Goal: Transaction & Acquisition: Book appointment/travel/reservation

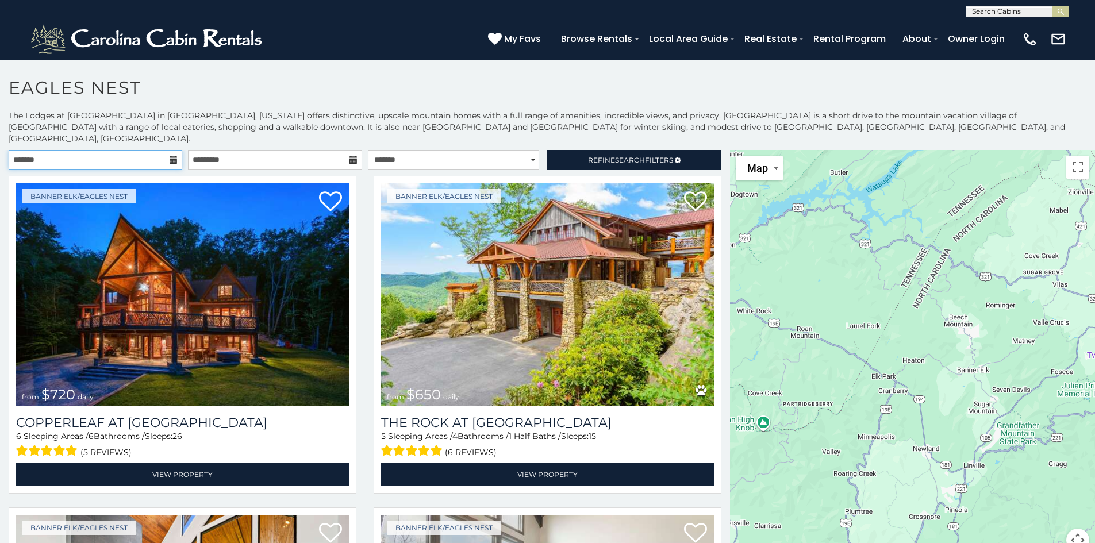
click at [167, 150] on input "text" at bounding box center [96, 160] width 174 height 20
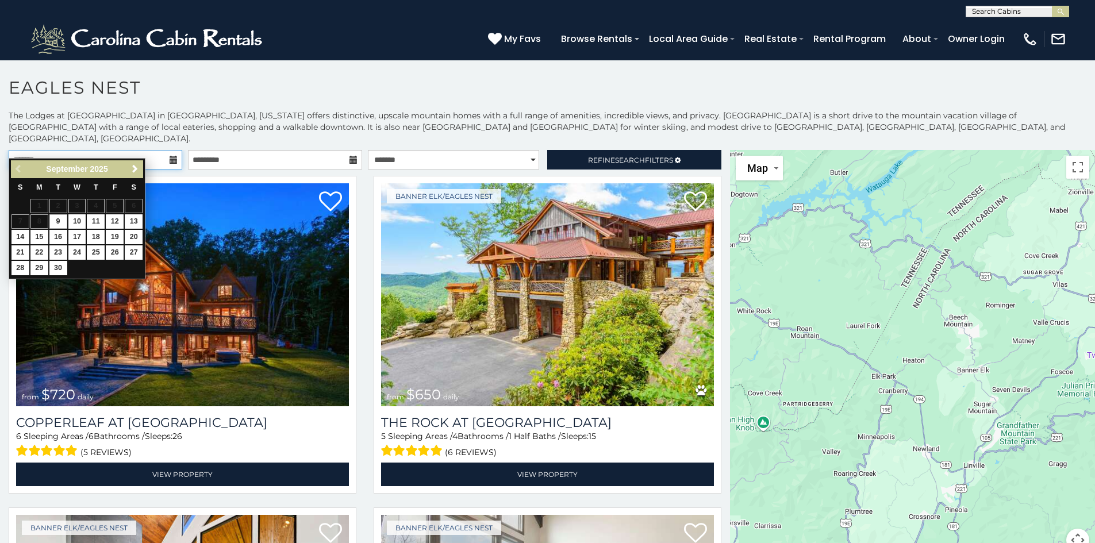
click at [167, 150] on input "text" at bounding box center [96, 160] width 174 height 20
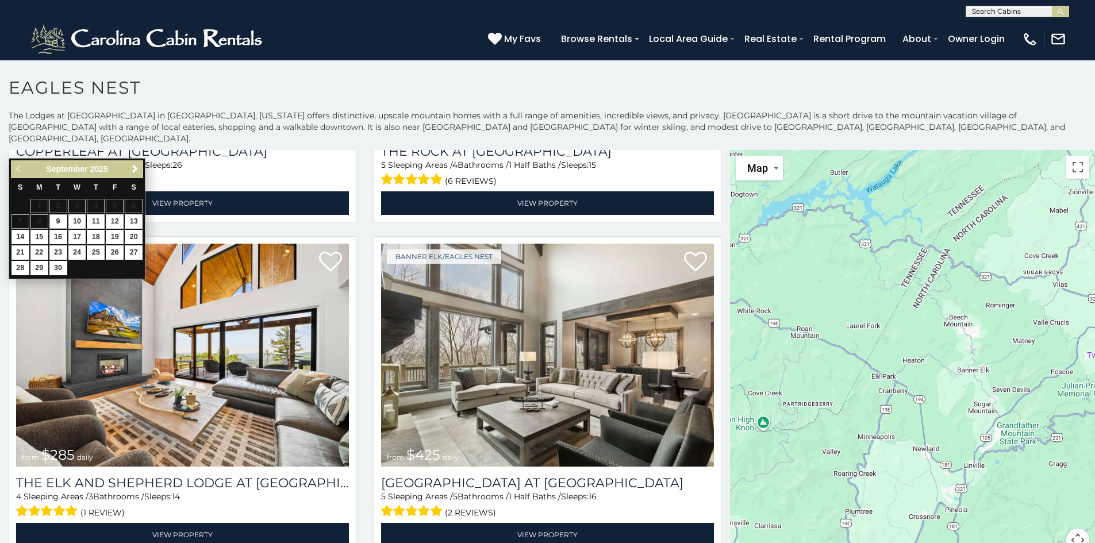
scroll to position [287, 0]
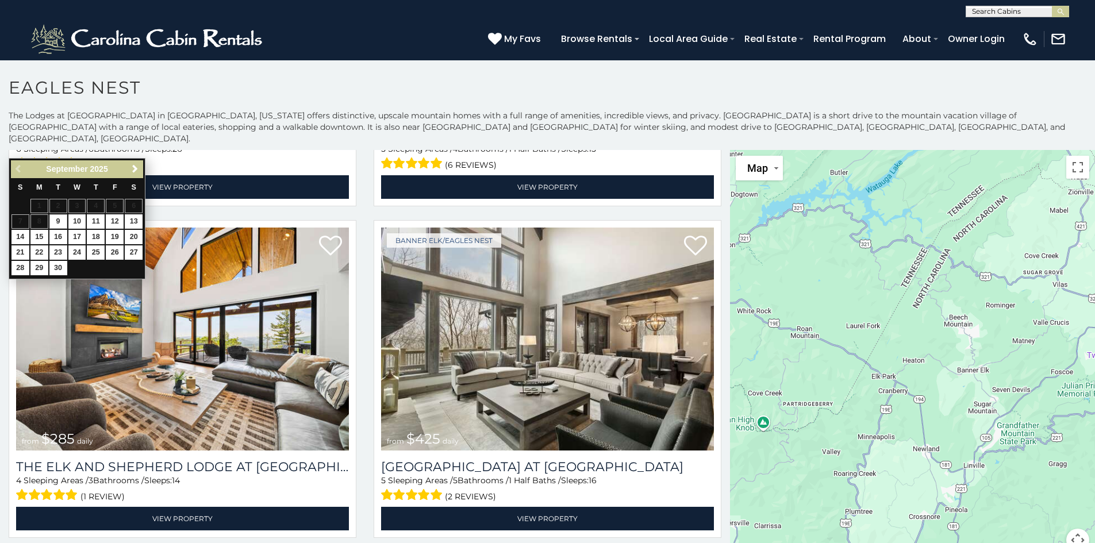
click at [209, 138] on div "The Lodges at Eagles Nest in Banner Elk, North Carolina offers distinctive, ups…" at bounding box center [547, 338] width 1095 height 456
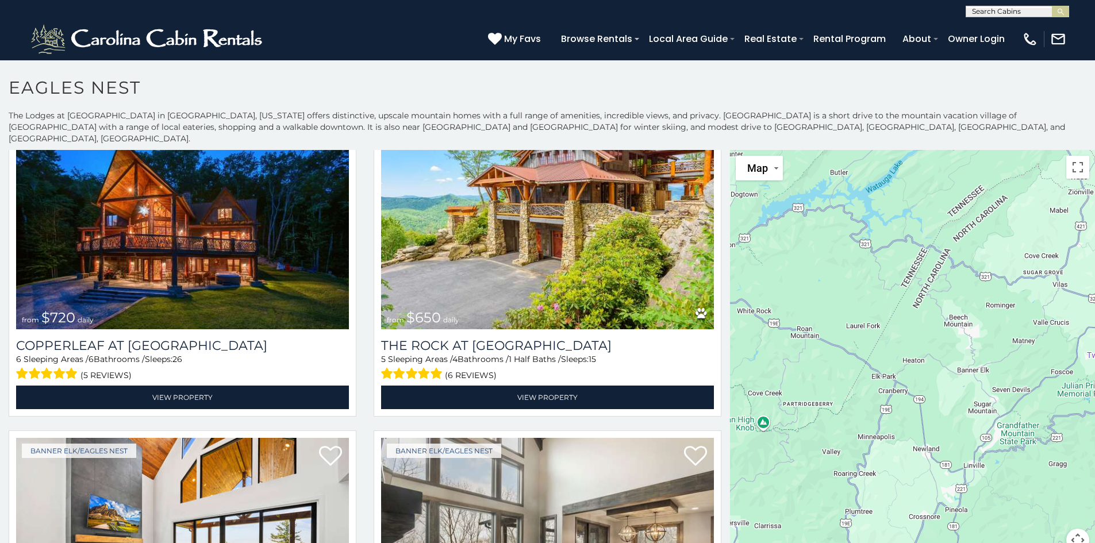
scroll to position [0, 0]
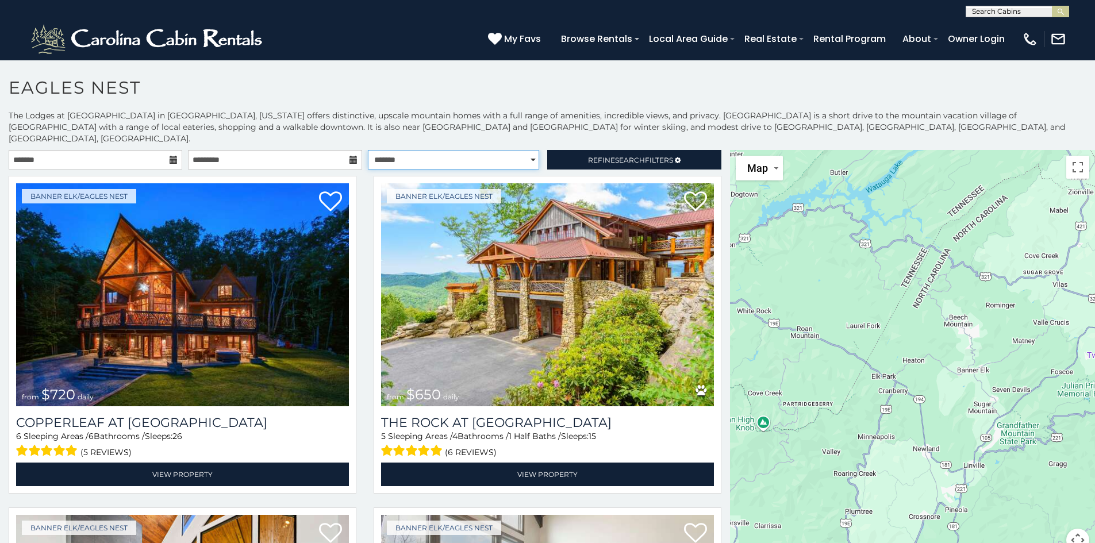
click at [430, 153] on select "**********" at bounding box center [453, 160] width 171 height 20
click at [432, 151] on select "**********" at bounding box center [453, 160] width 171 height 20
click at [573, 150] on link "Refine Search Filters" at bounding box center [634, 160] width 174 height 20
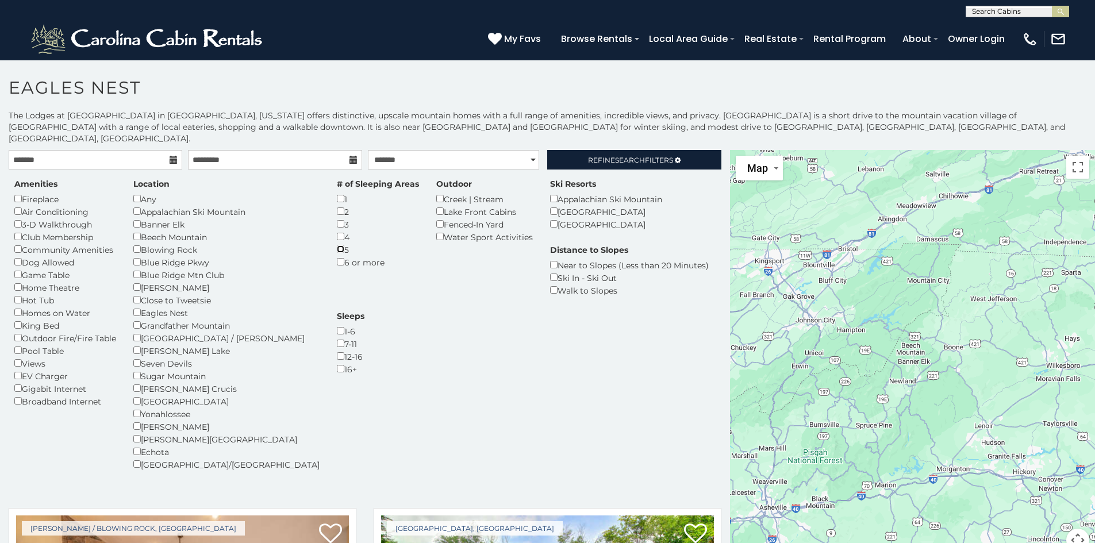
click at [337, 243] on div "5" at bounding box center [378, 249] width 82 height 13
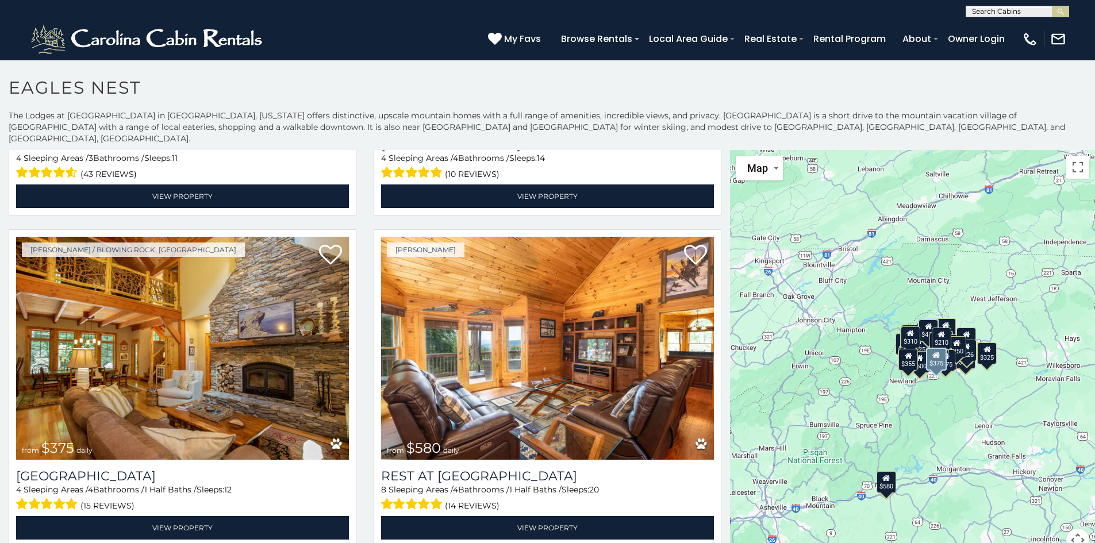
scroll to position [1322, 0]
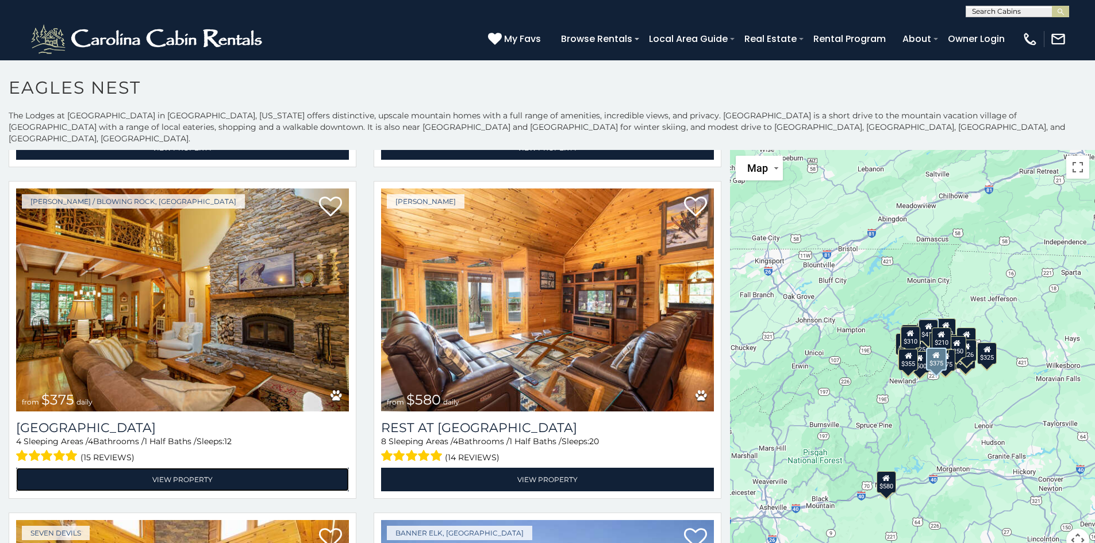
click at [206, 468] on link "View Property" at bounding box center [182, 480] width 333 height 24
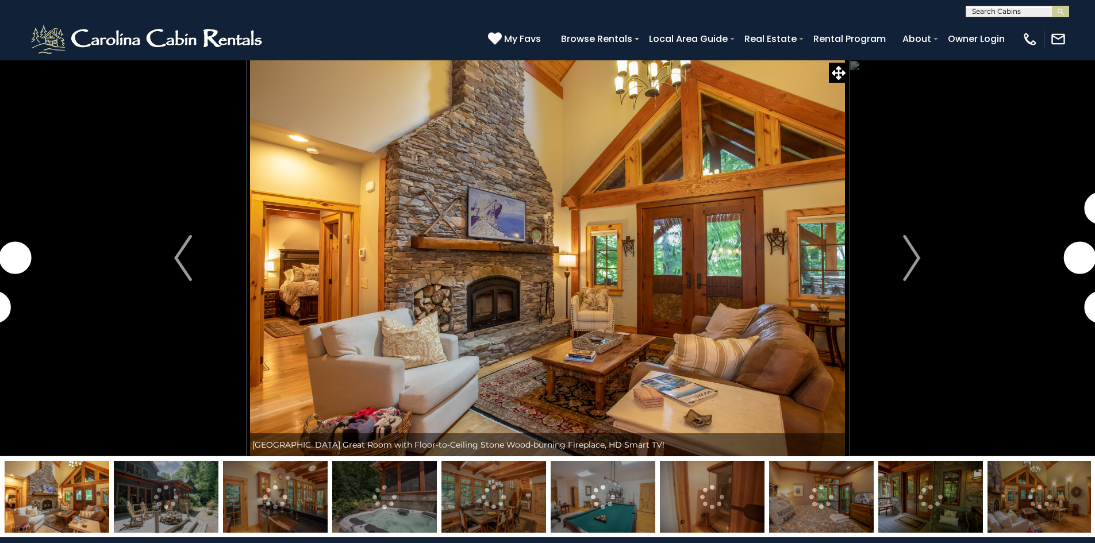
click at [928, 253] on button "Next" at bounding box center [911, 258] width 126 height 397
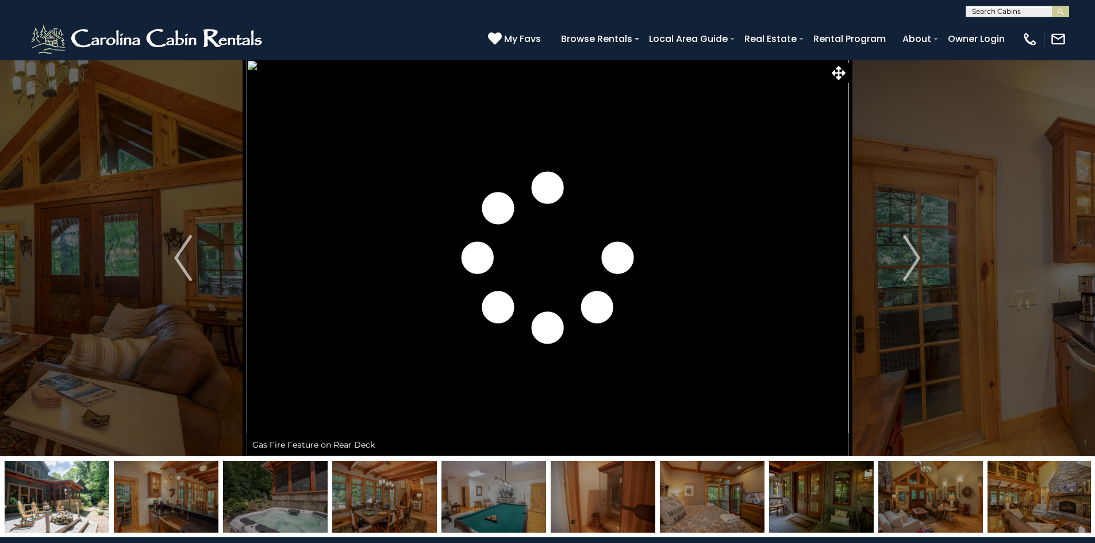
click at [910, 259] on img "Next" at bounding box center [911, 258] width 17 height 46
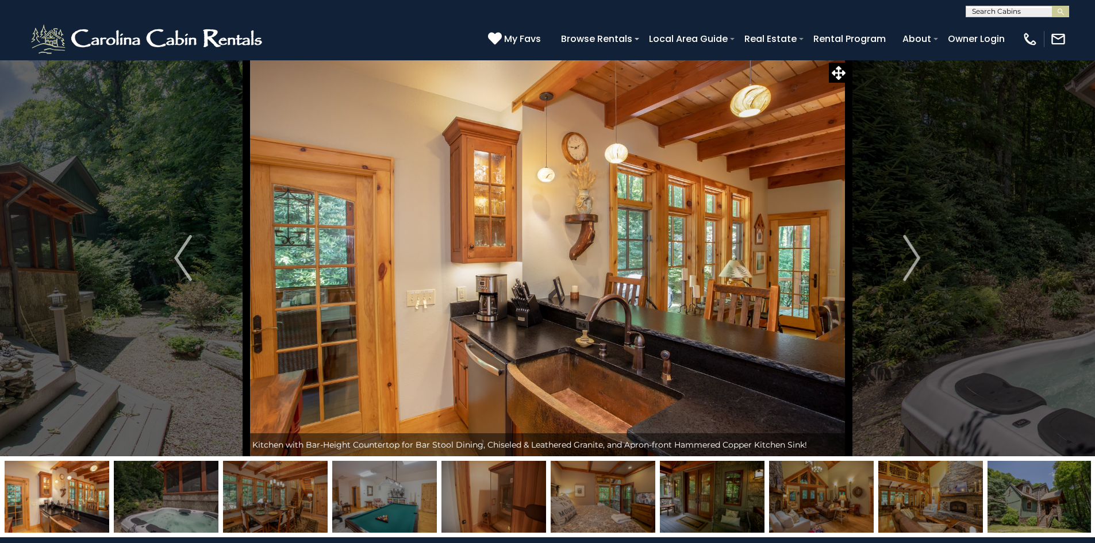
click at [182, 248] on img "Previous" at bounding box center [182, 258] width 17 height 46
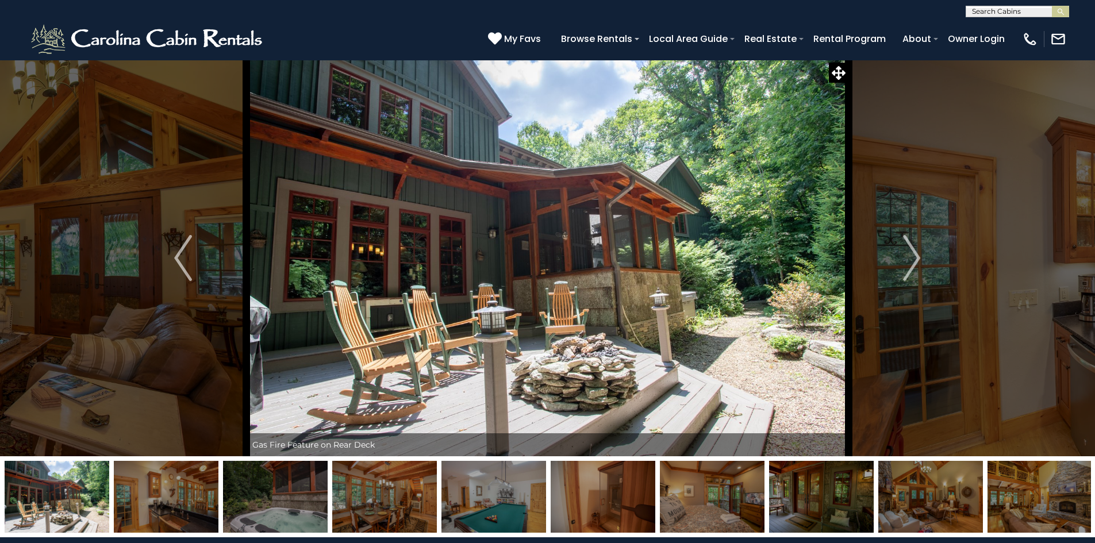
click at [909, 258] on img "Next" at bounding box center [911, 258] width 17 height 46
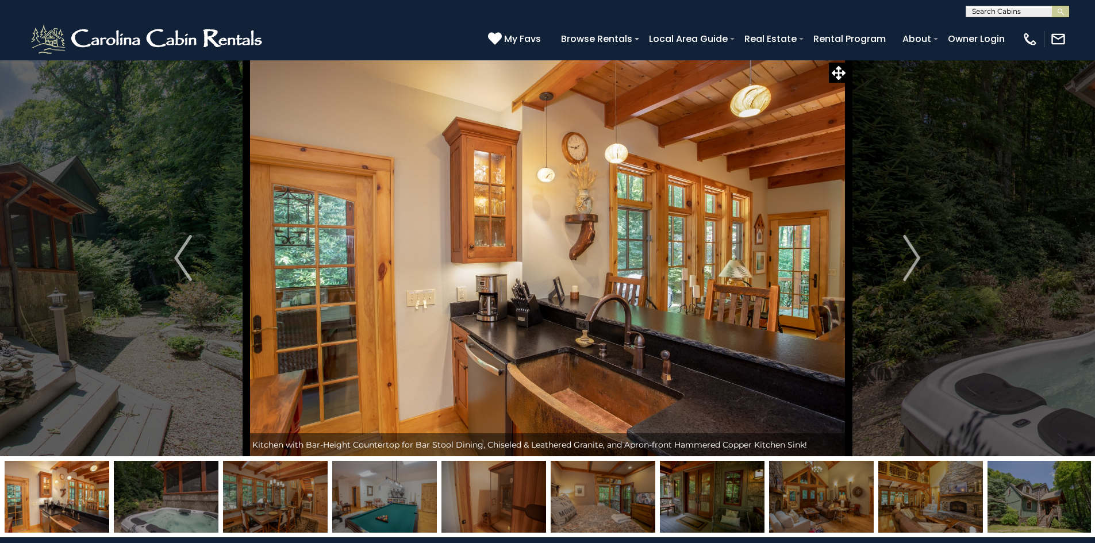
click at [909, 258] on img "Next" at bounding box center [911, 258] width 17 height 46
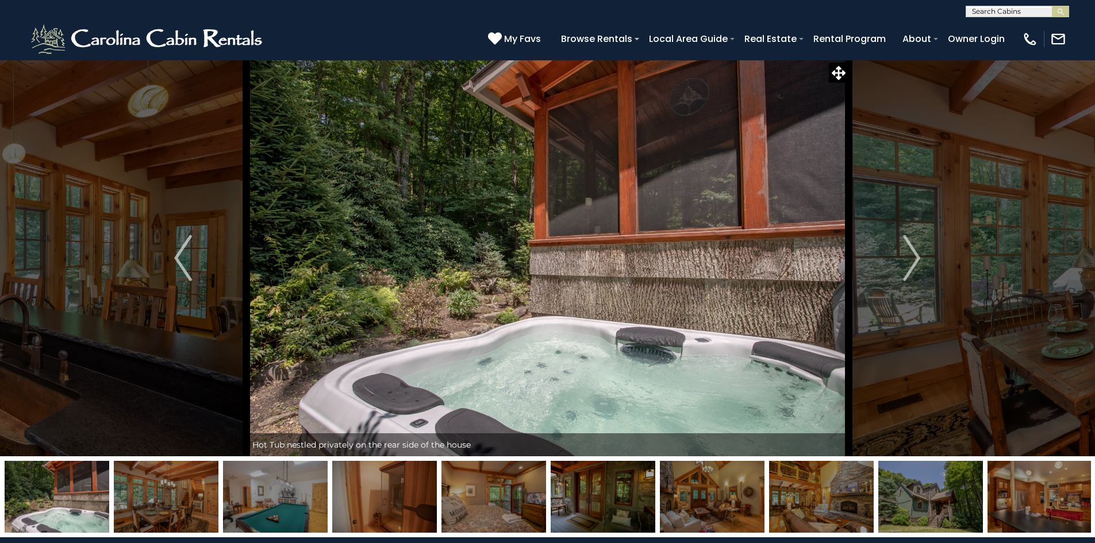
click at [909, 258] on img "Next" at bounding box center [911, 258] width 17 height 46
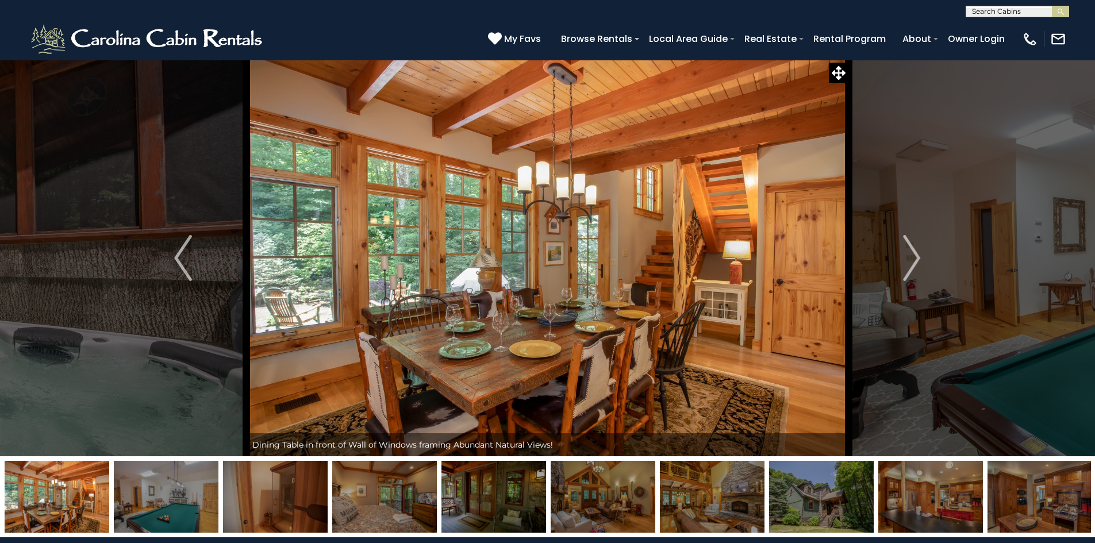
click at [909, 258] on img "Next" at bounding box center [911, 258] width 17 height 46
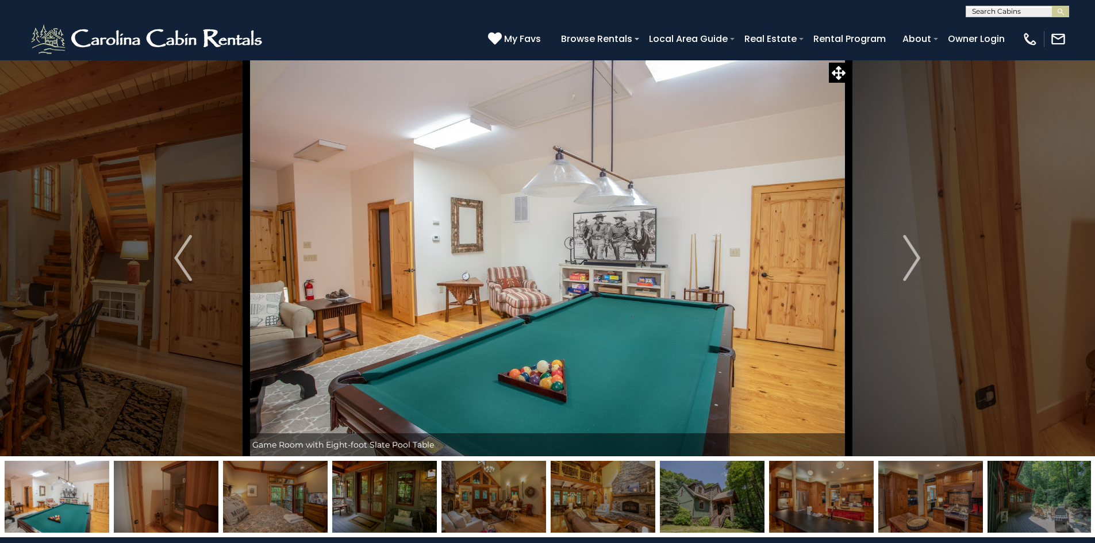
click at [909, 258] on img "Next" at bounding box center [911, 258] width 17 height 46
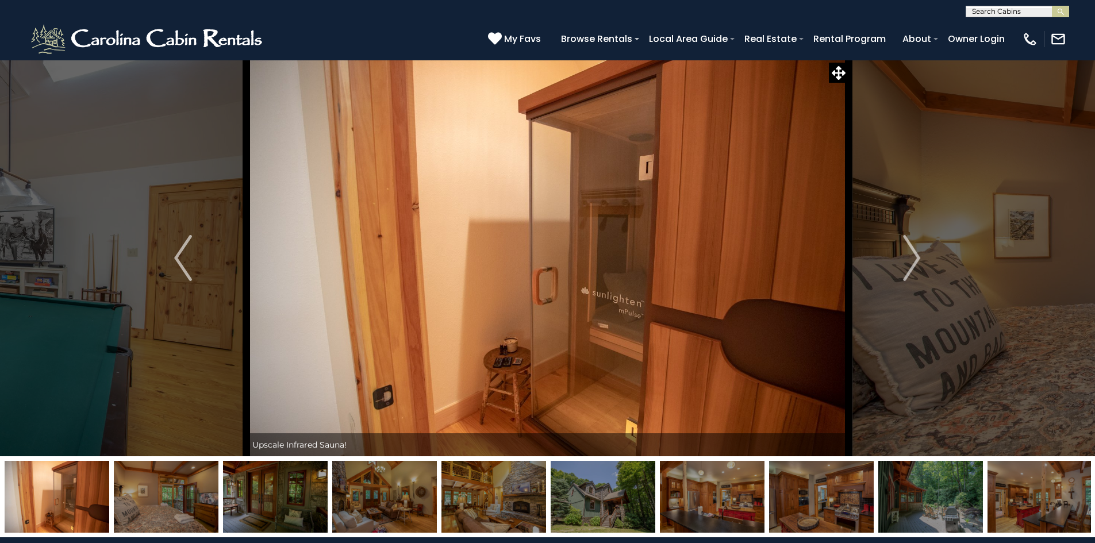
click at [909, 258] on img "Next" at bounding box center [911, 258] width 17 height 46
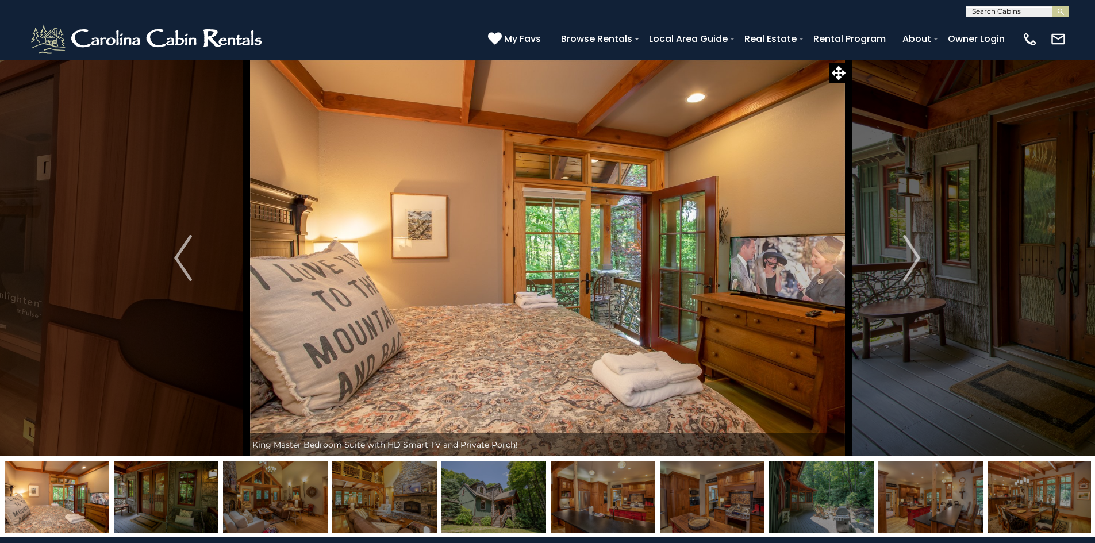
click at [909, 258] on img "Next" at bounding box center [911, 258] width 17 height 46
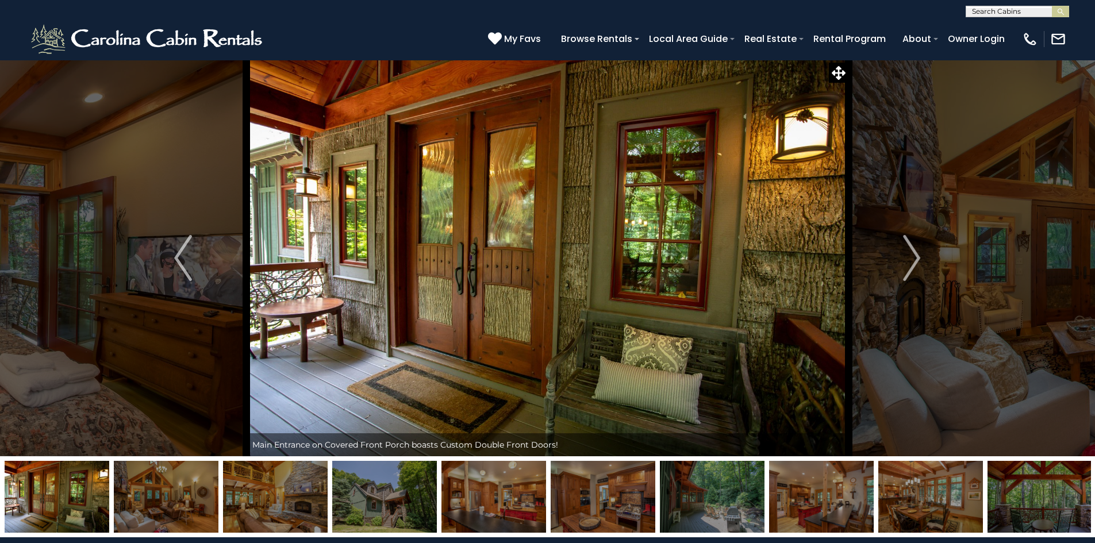
click at [909, 258] on img "Next" at bounding box center [911, 258] width 17 height 46
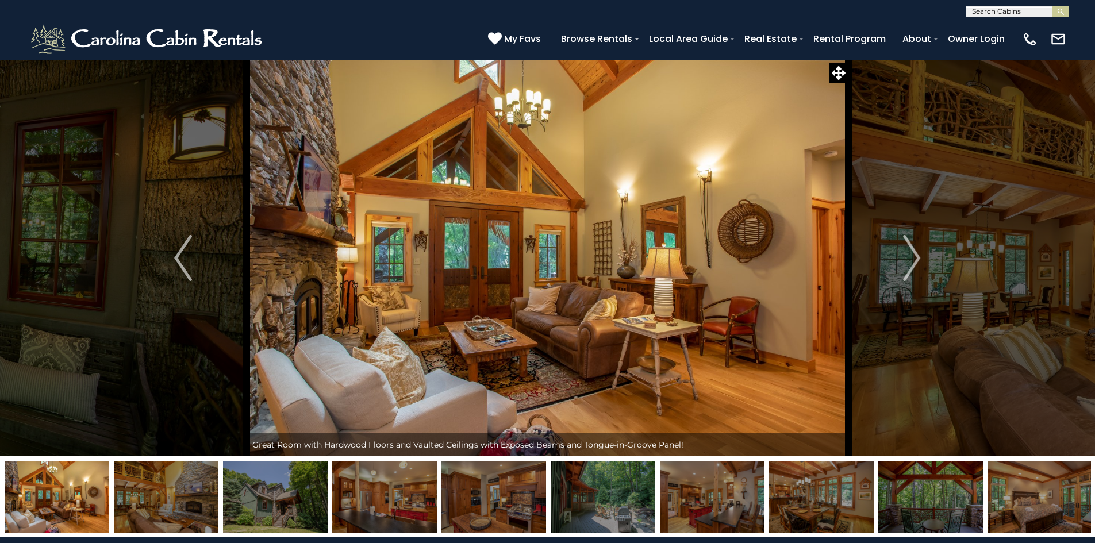
click at [909, 258] on img "Next" at bounding box center [911, 258] width 17 height 46
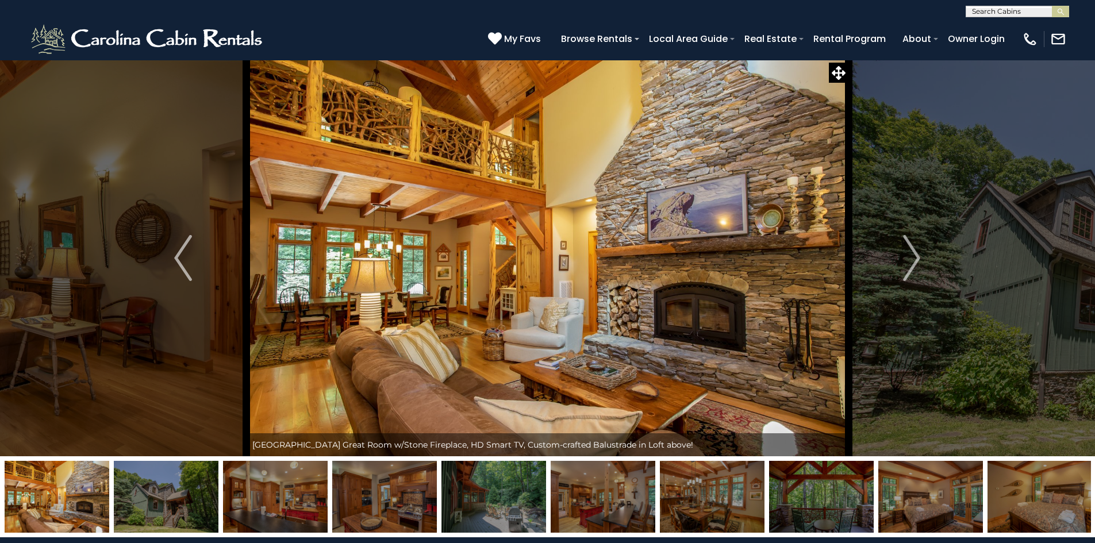
click at [909, 258] on img "Next" at bounding box center [911, 258] width 17 height 46
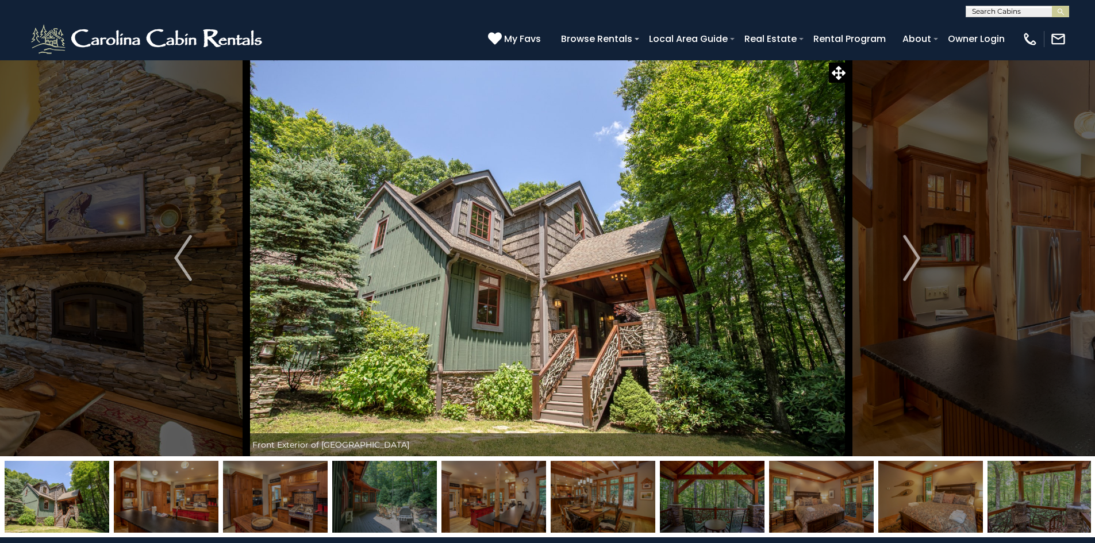
click at [909, 258] on img "Next" at bounding box center [911, 258] width 17 height 46
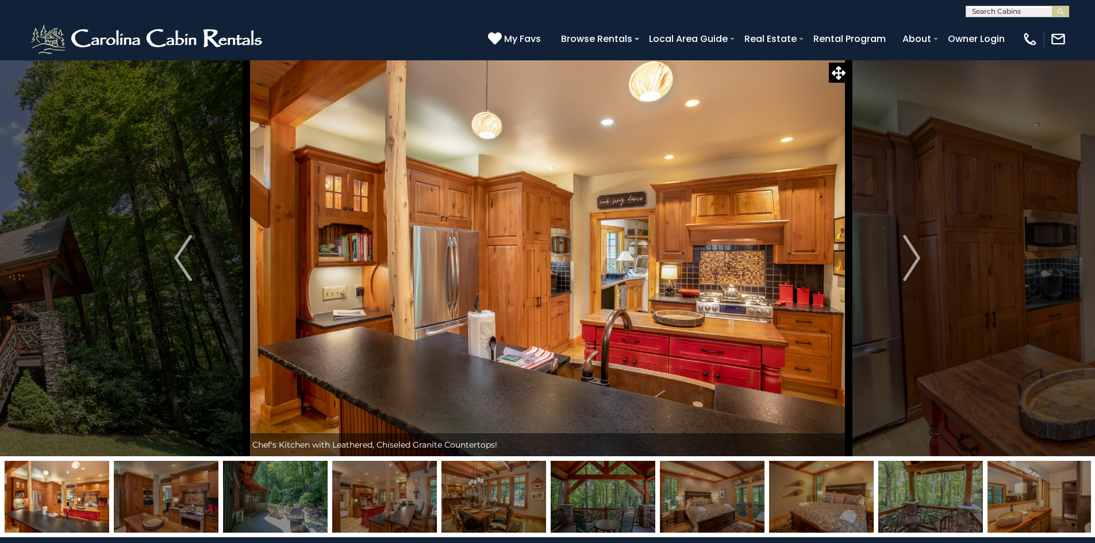
click at [909, 258] on img "Next" at bounding box center [911, 258] width 17 height 46
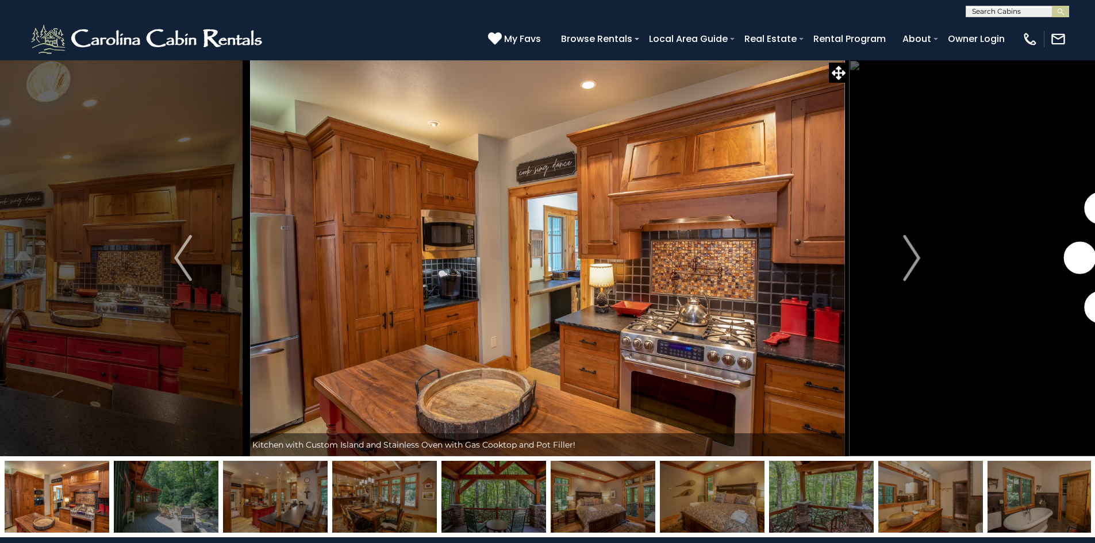
click at [909, 258] on img "Next" at bounding box center [911, 258] width 17 height 46
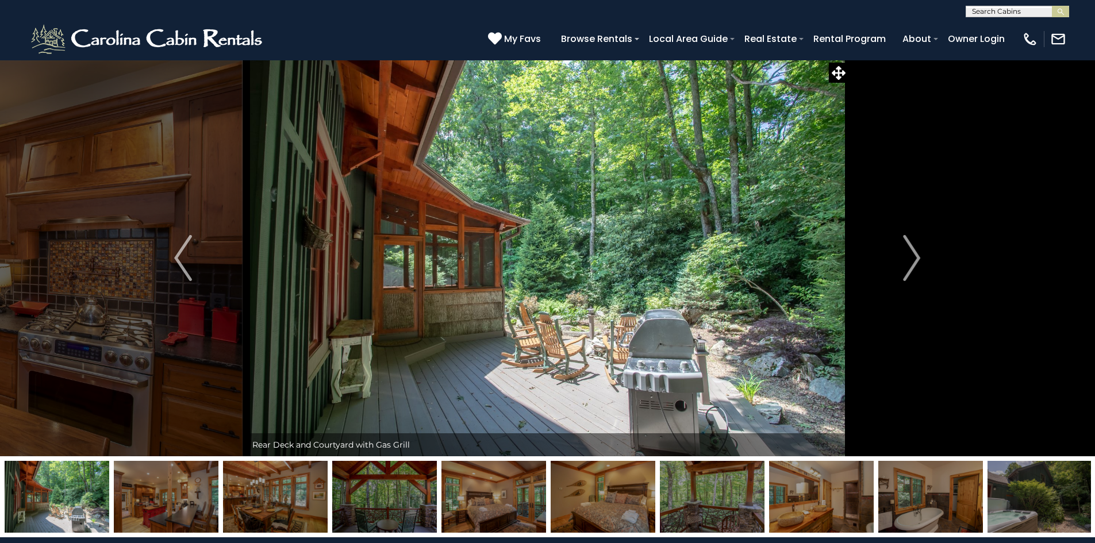
click at [909, 258] on img "Next" at bounding box center [911, 258] width 17 height 46
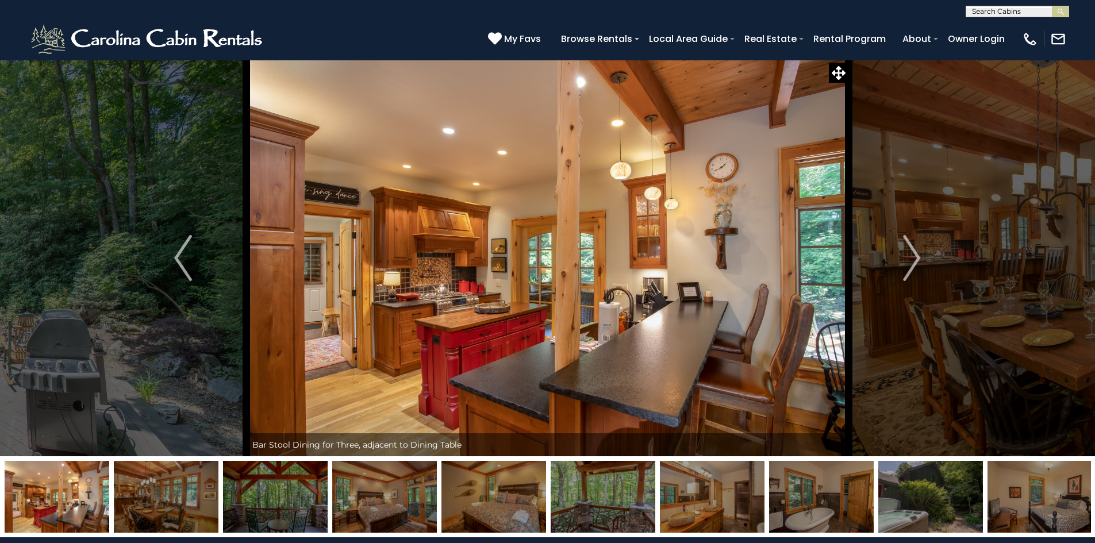
click at [909, 258] on img "Next" at bounding box center [911, 258] width 17 height 46
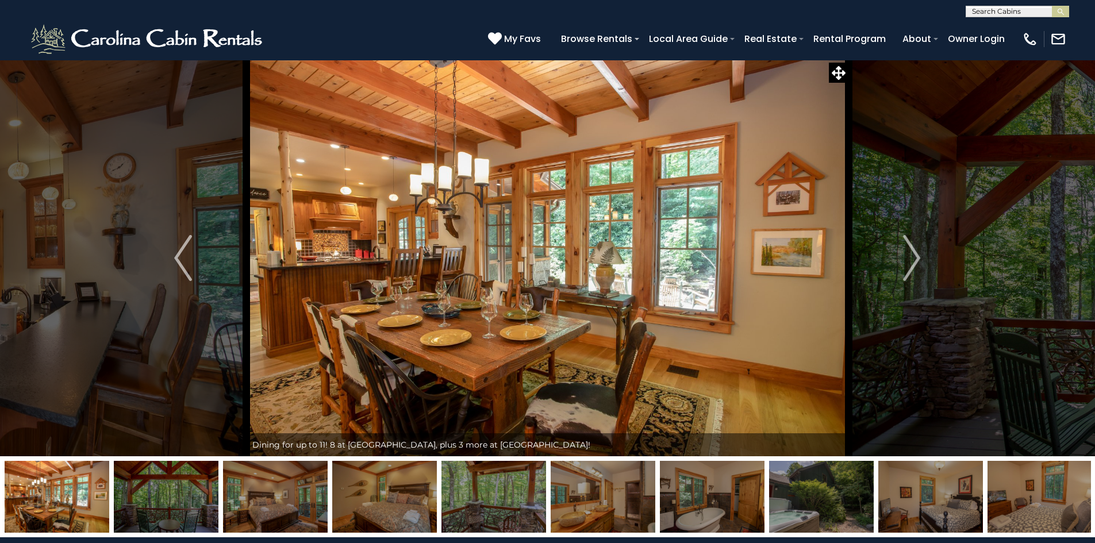
click at [909, 258] on img "Next" at bounding box center [911, 258] width 17 height 46
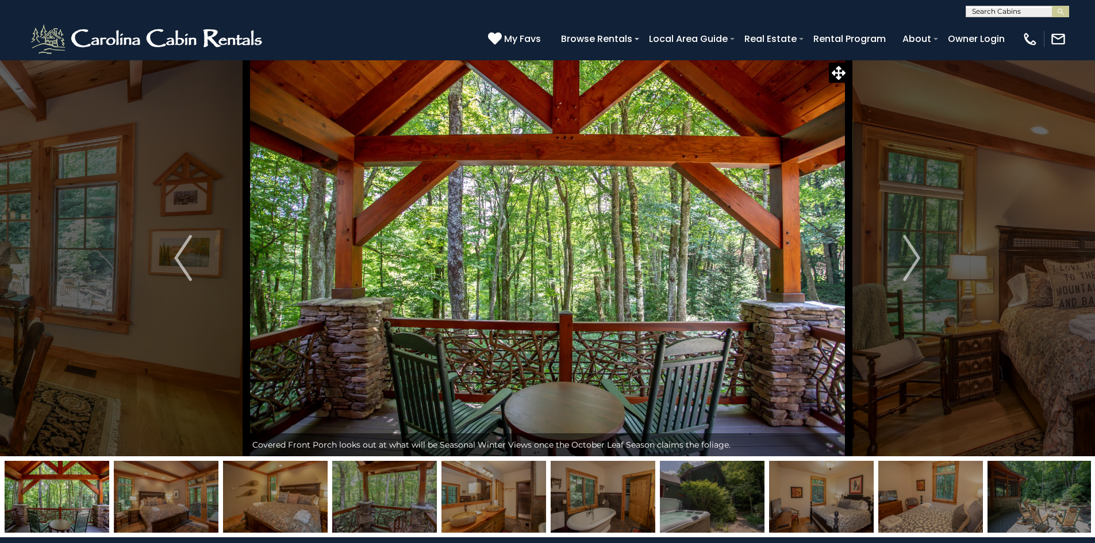
click at [909, 258] on img "Next" at bounding box center [911, 258] width 17 height 46
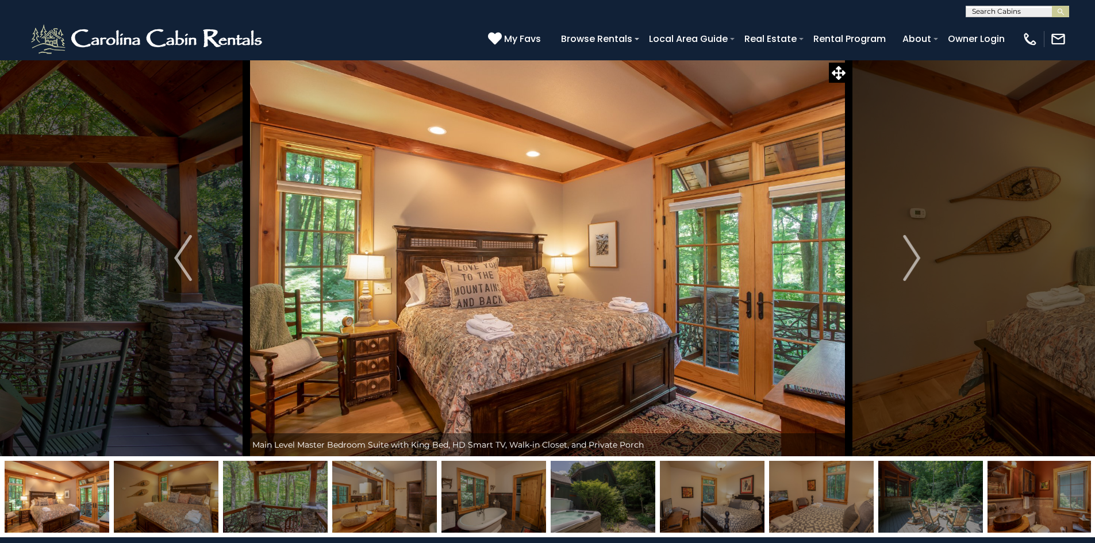
click at [909, 258] on img "Next" at bounding box center [911, 258] width 17 height 46
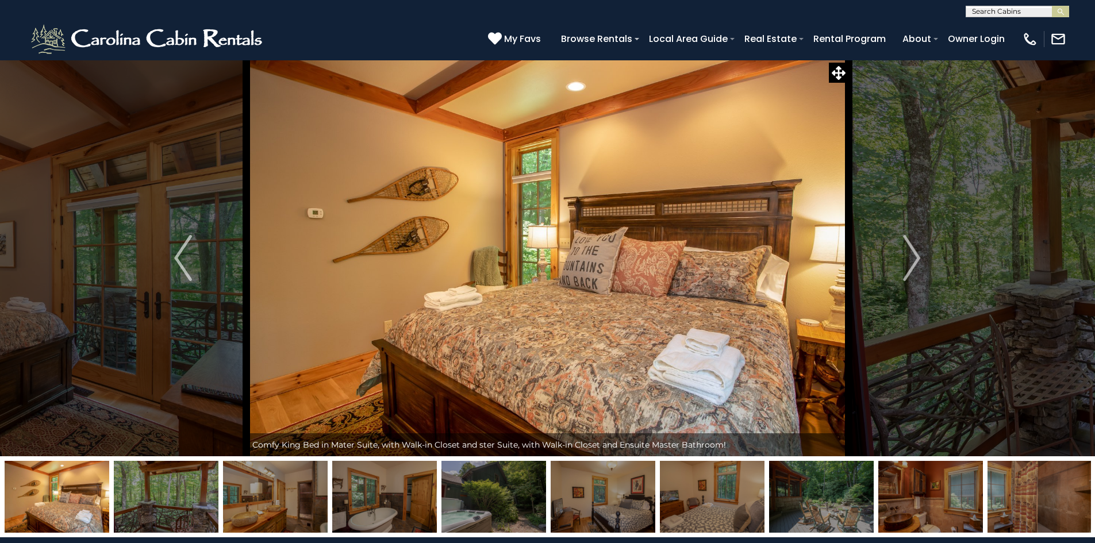
click at [909, 258] on img "Next" at bounding box center [911, 258] width 17 height 46
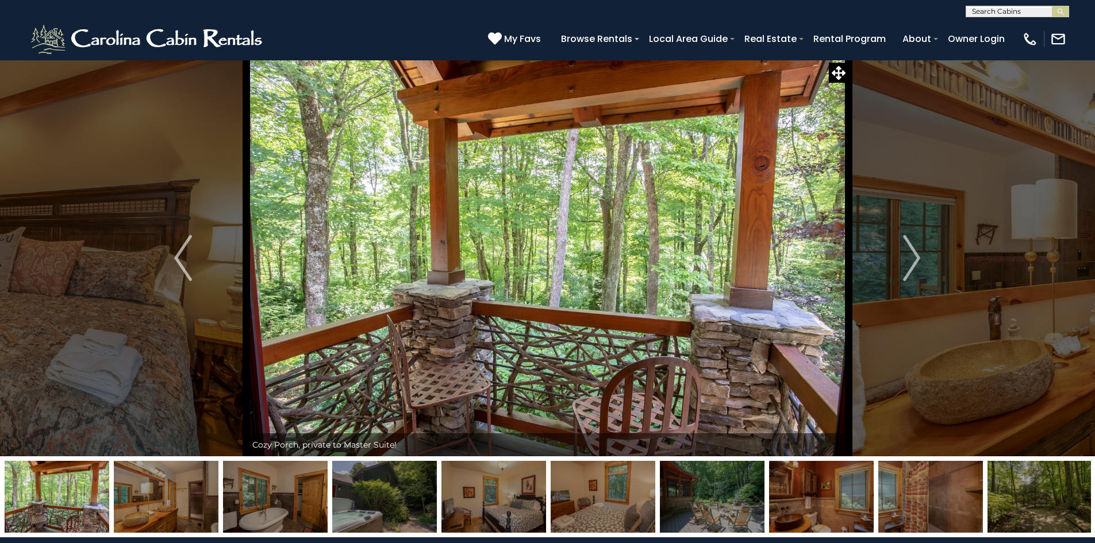
click at [909, 258] on img "Next" at bounding box center [911, 258] width 17 height 46
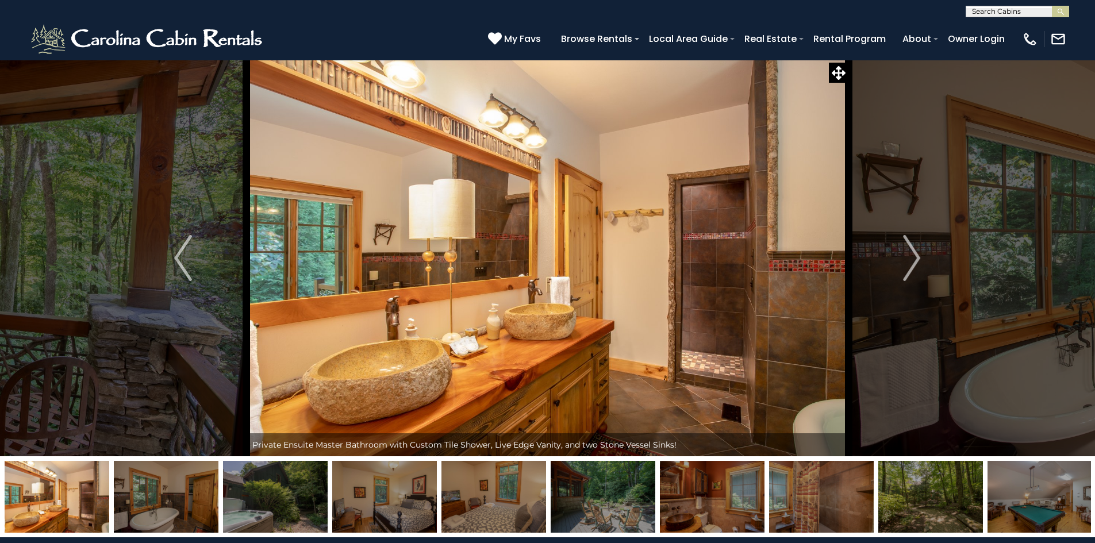
click at [909, 258] on img "Next" at bounding box center [911, 258] width 17 height 46
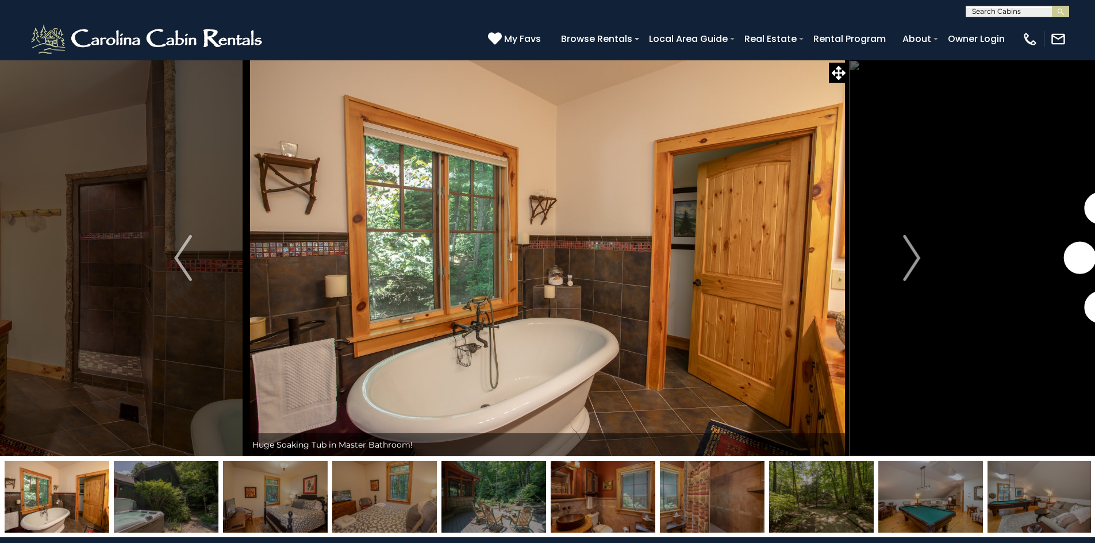
click at [909, 258] on img "Next" at bounding box center [911, 258] width 17 height 46
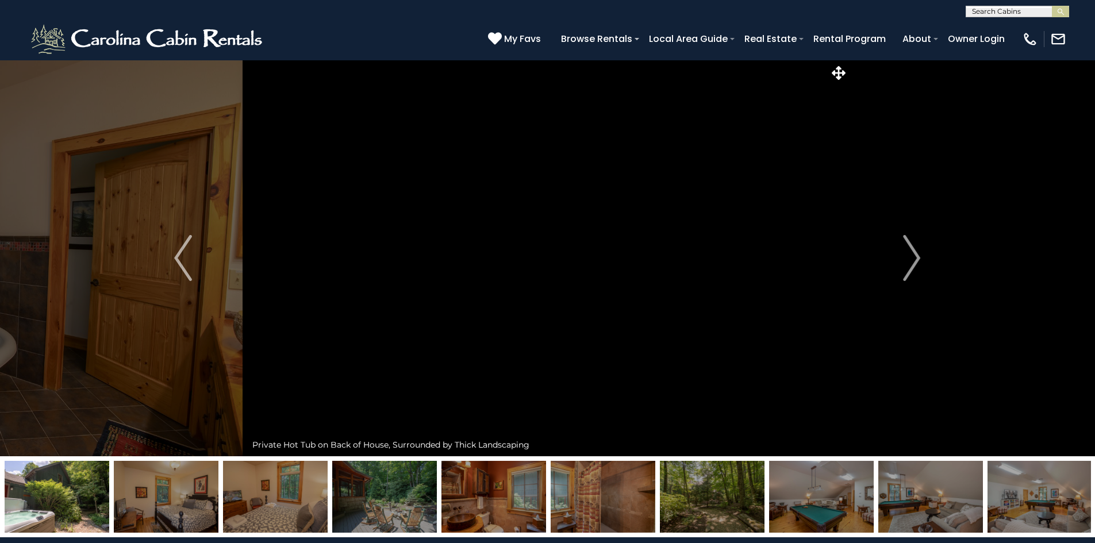
click at [909, 258] on img "Next" at bounding box center [911, 258] width 17 height 46
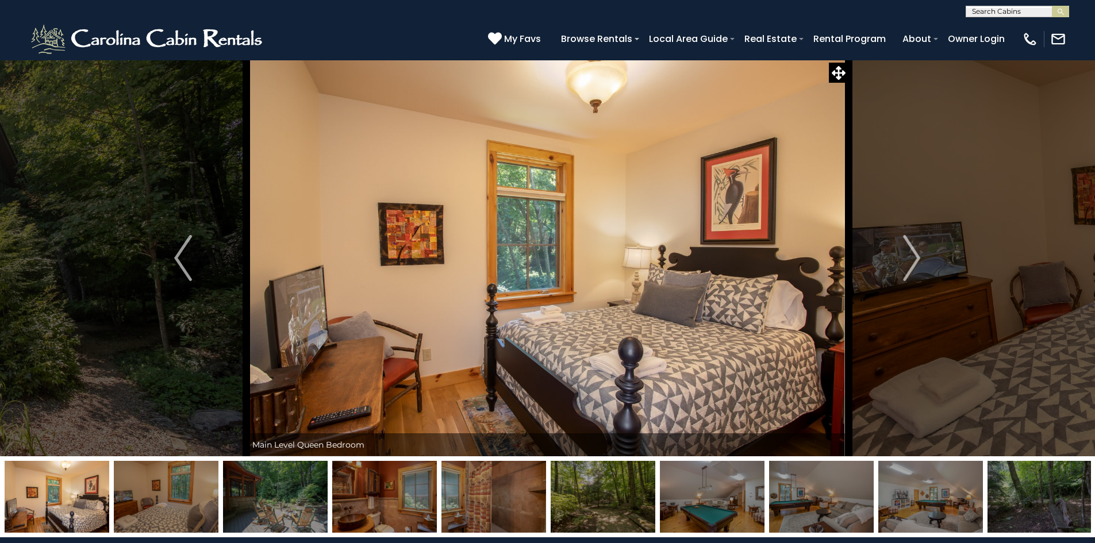
click at [909, 258] on img "Next" at bounding box center [911, 258] width 17 height 46
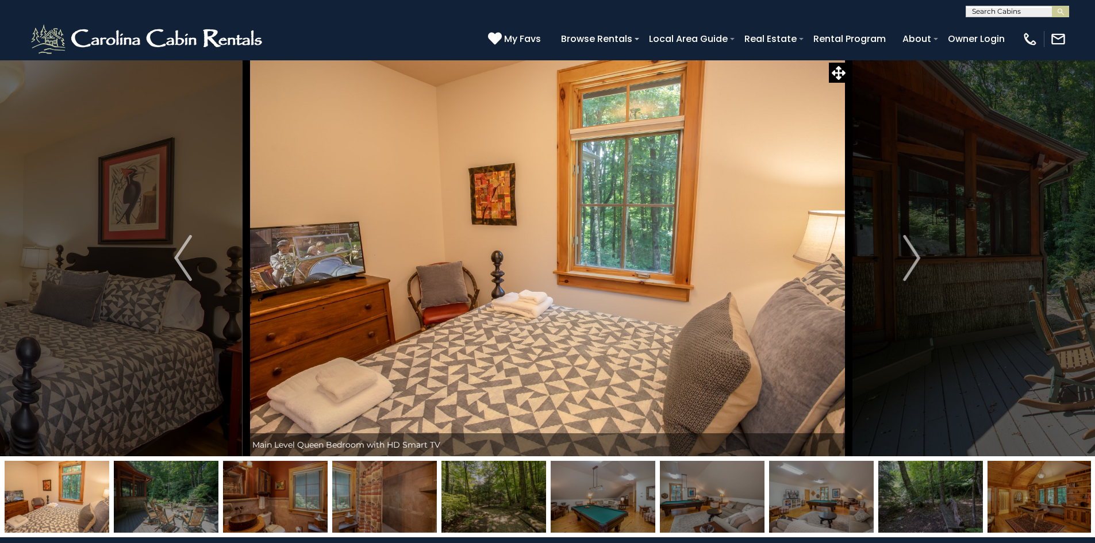
click at [909, 258] on img "Next" at bounding box center [911, 258] width 17 height 46
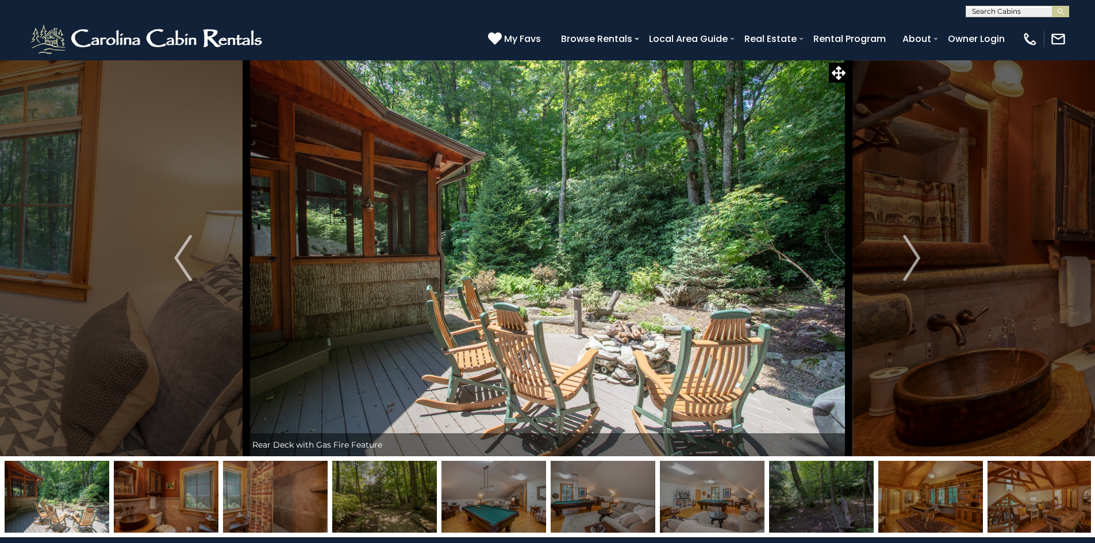
click at [909, 258] on img "Next" at bounding box center [911, 258] width 17 height 46
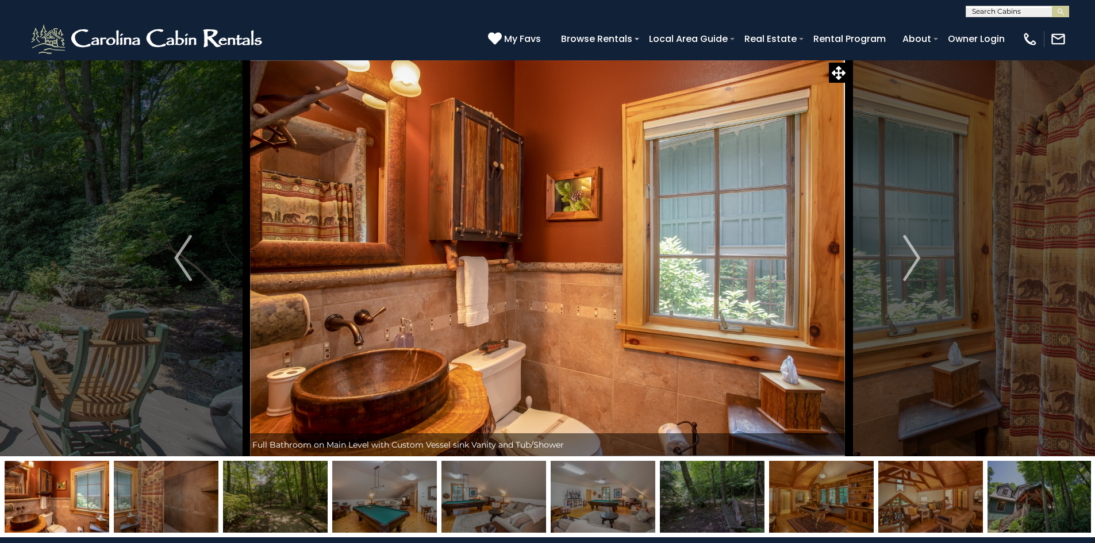
click at [909, 258] on img "Next" at bounding box center [911, 258] width 17 height 46
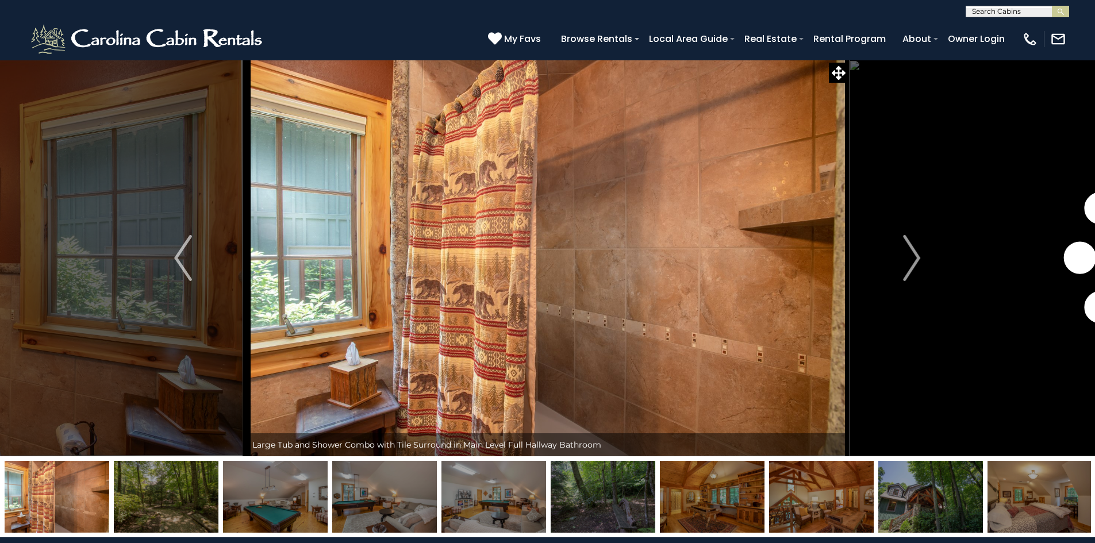
click at [909, 258] on img "Next" at bounding box center [911, 258] width 17 height 46
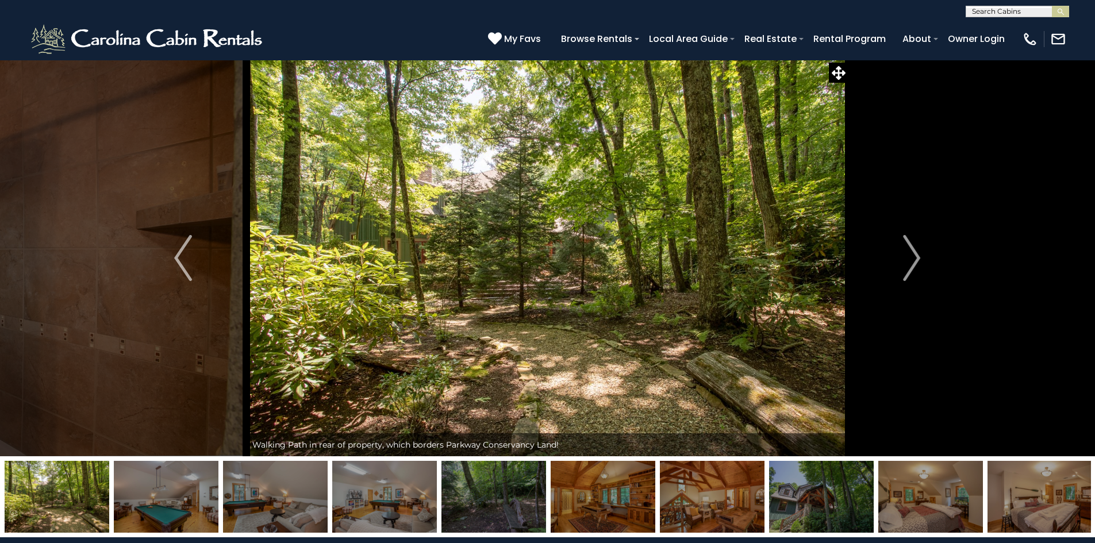
click at [909, 258] on img "Next" at bounding box center [911, 258] width 17 height 46
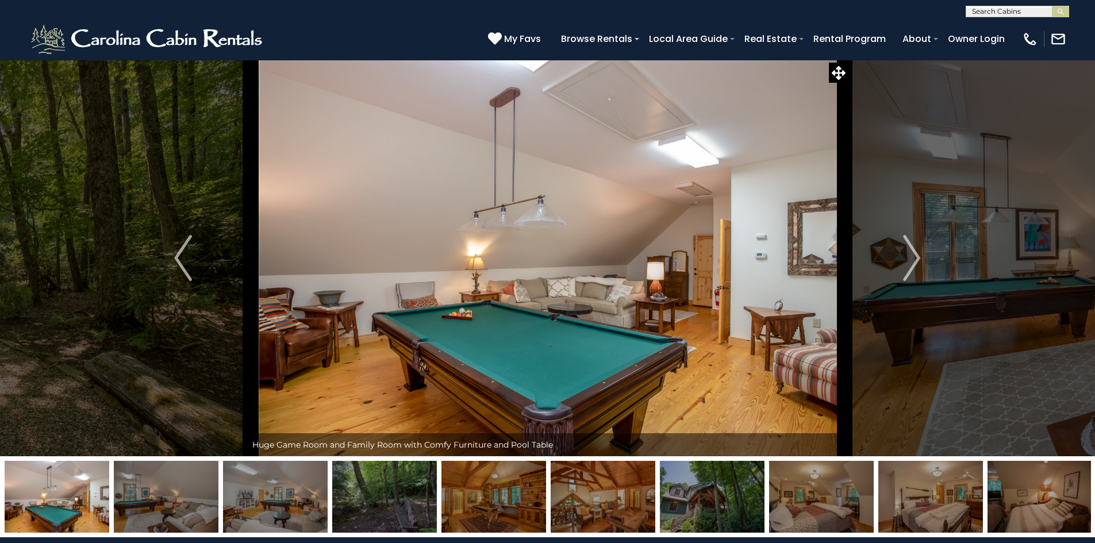
click at [909, 258] on img "Next" at bounding box center [911, 258] width 17 height 46
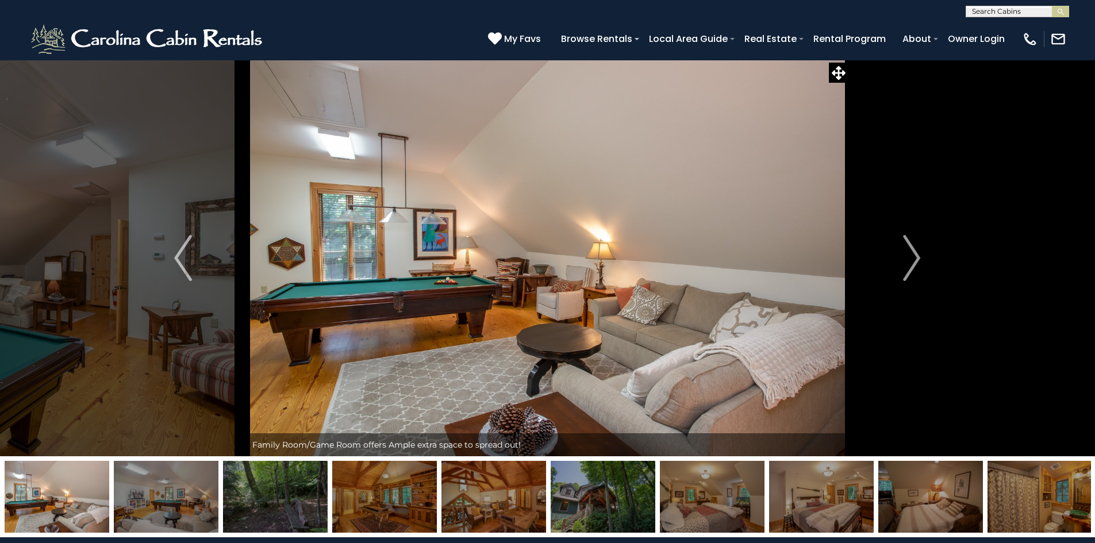
click at [909, 258] on img "Next" at bounding box center [911, 258] width 17 height 46
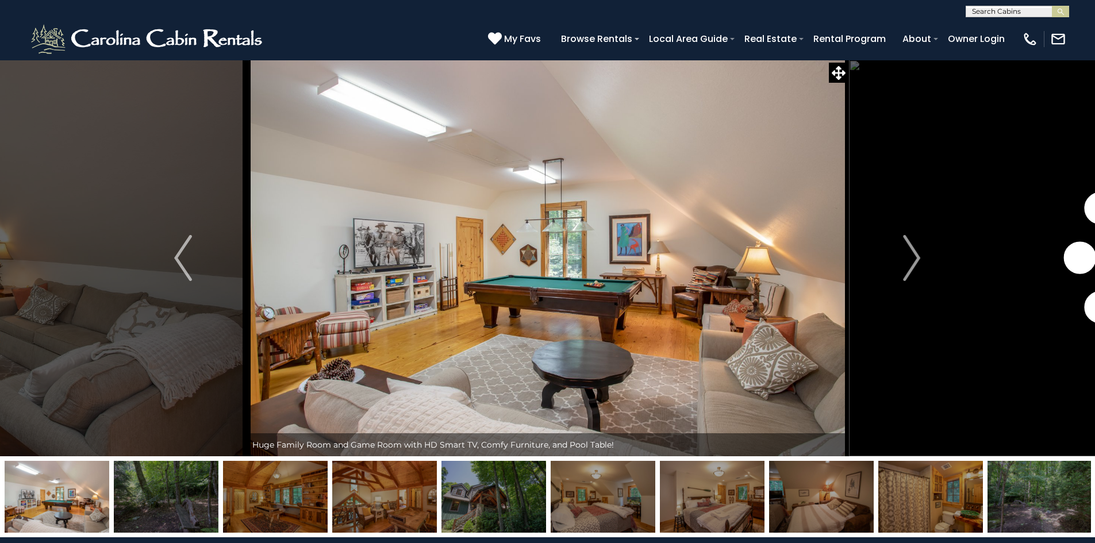
click at [909, 258] on img "Next" at bounding box center [911, 258] width 17 height 46
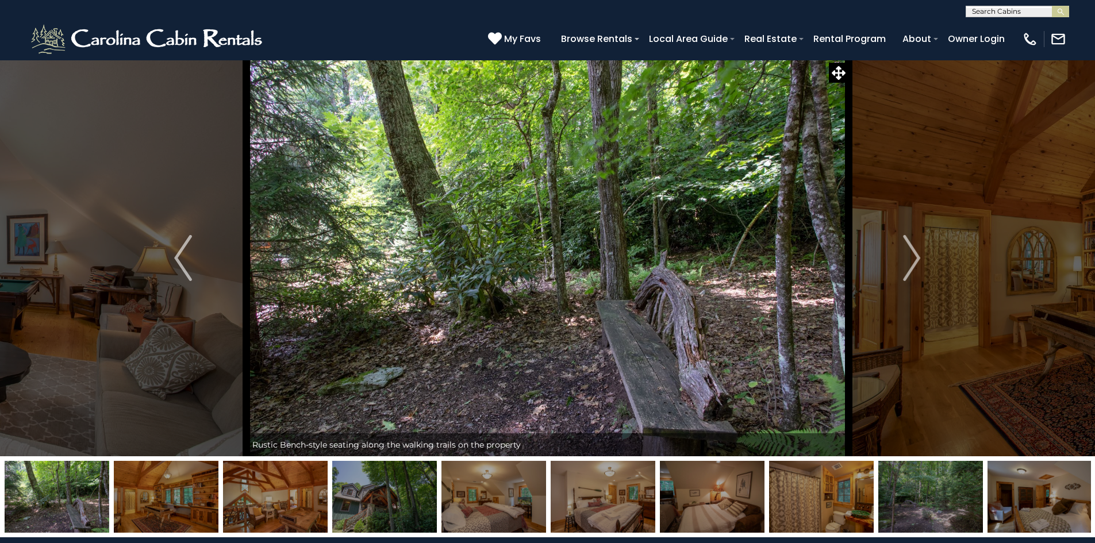
click at [909, 258] on img "Next" at bounding box center [911, 258] width 17 height 46
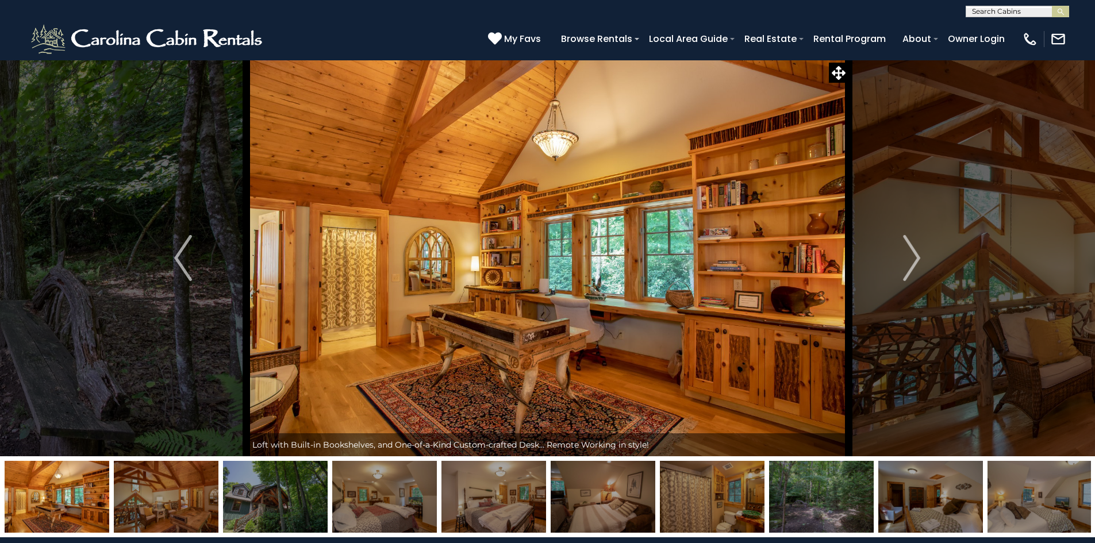
click at [909, 258] on img "Next" at bounding box center [911, 258] width 17 height 46
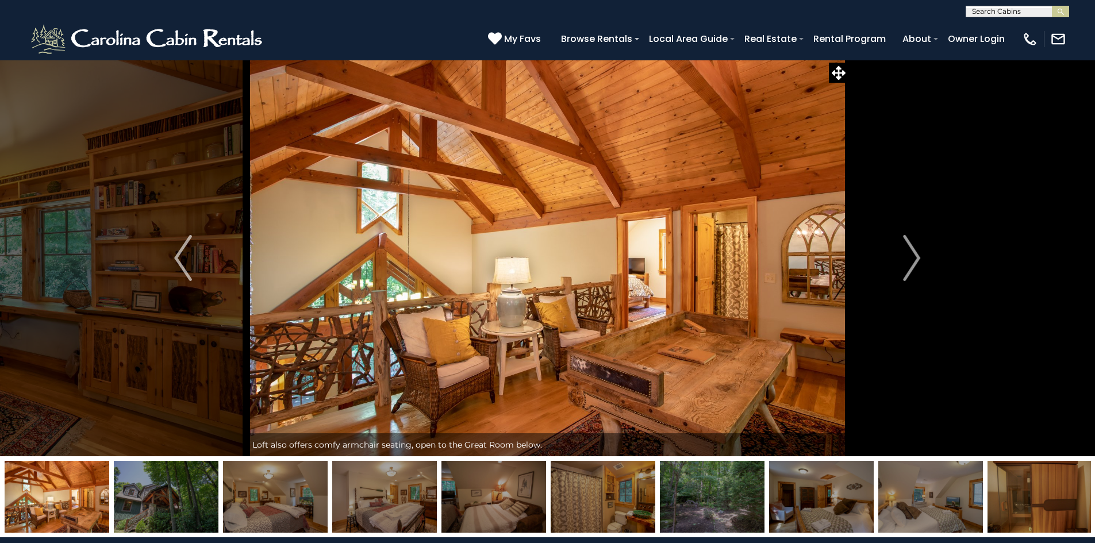
click at [909, 258] on img "Next" at bounding box center [911, 258] width 17 height 46
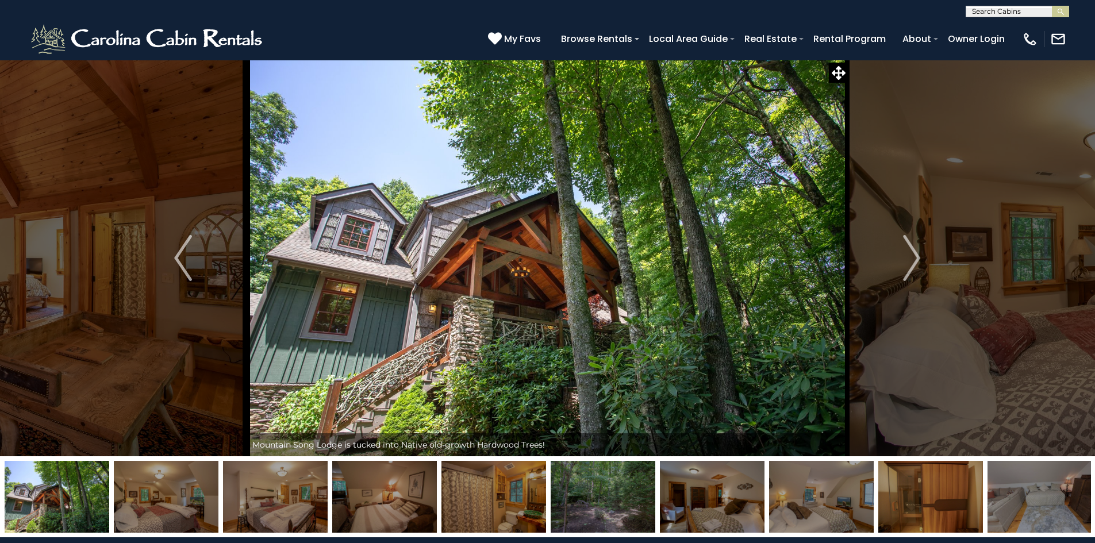
click at [909, 258] on img "Next" at bounding box center [911, 258] width 17 height 46
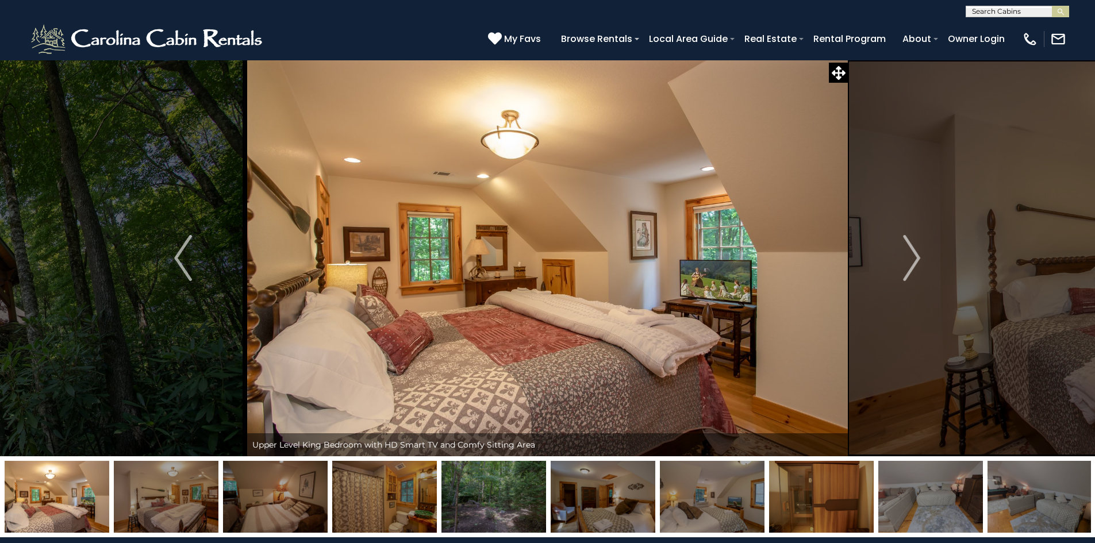
click at [909, 258] on img "Next" at bounding box center [911, 258] width 17 height 46
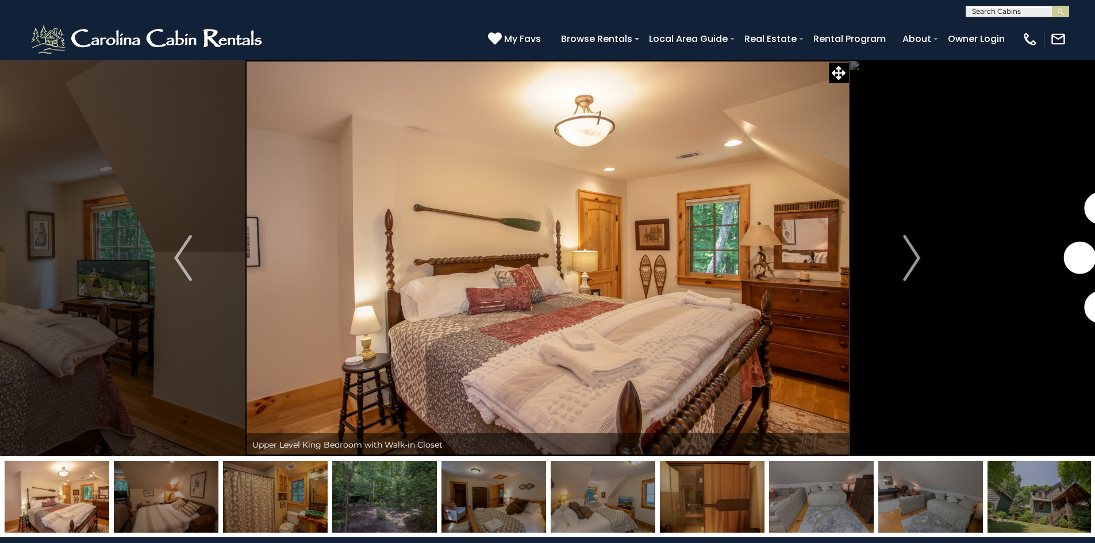
click at [909, 258] on img "Next" at bounding box center [911, 258] width 17 height 46
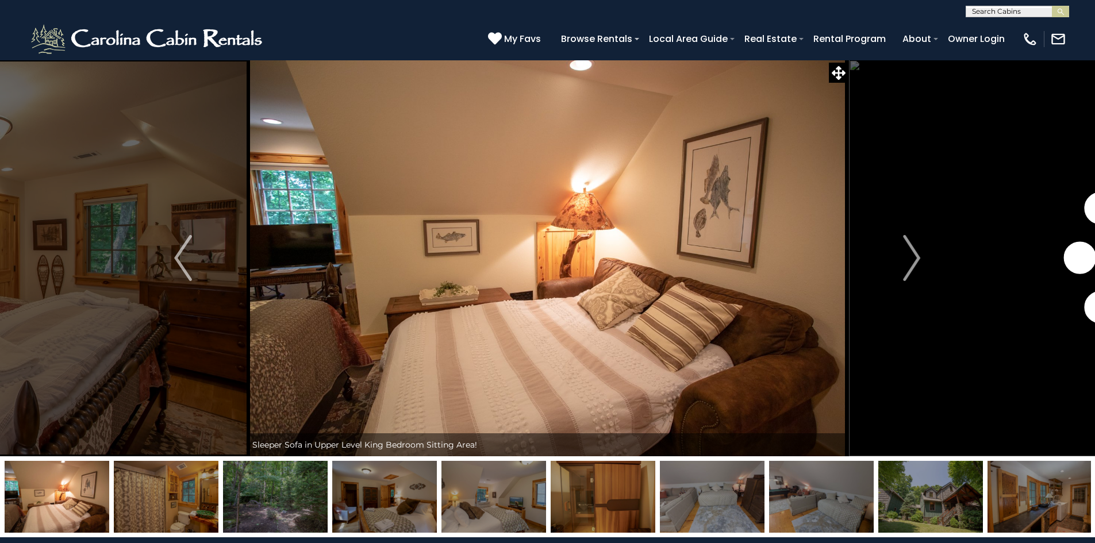
click at [909, 258] on img "Next" at bounding box center [911, 258] width 17 height 46
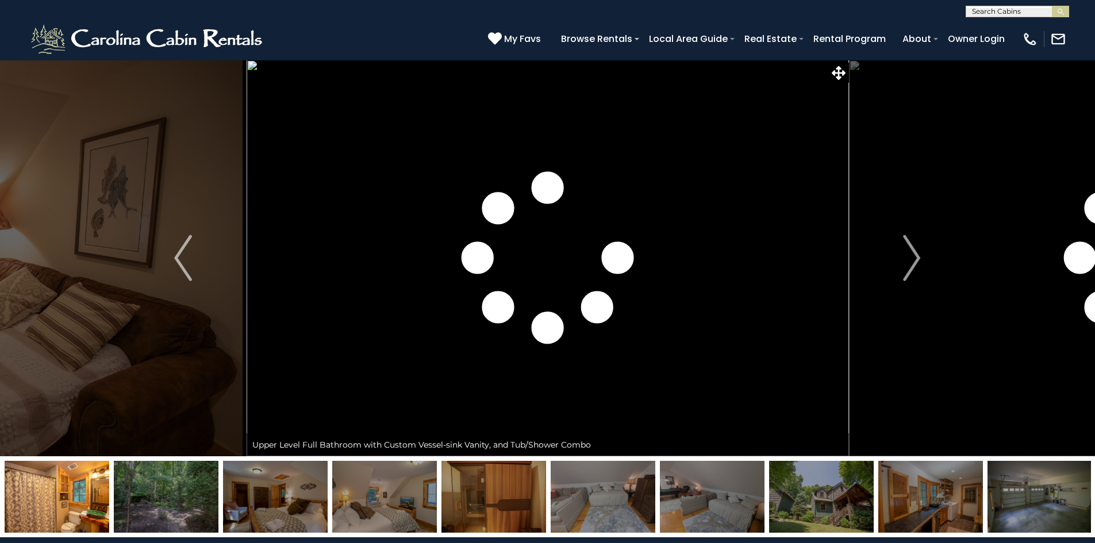
click at [909, 258] on img "Next" at bounding box center [911, 258] width 17 height 46
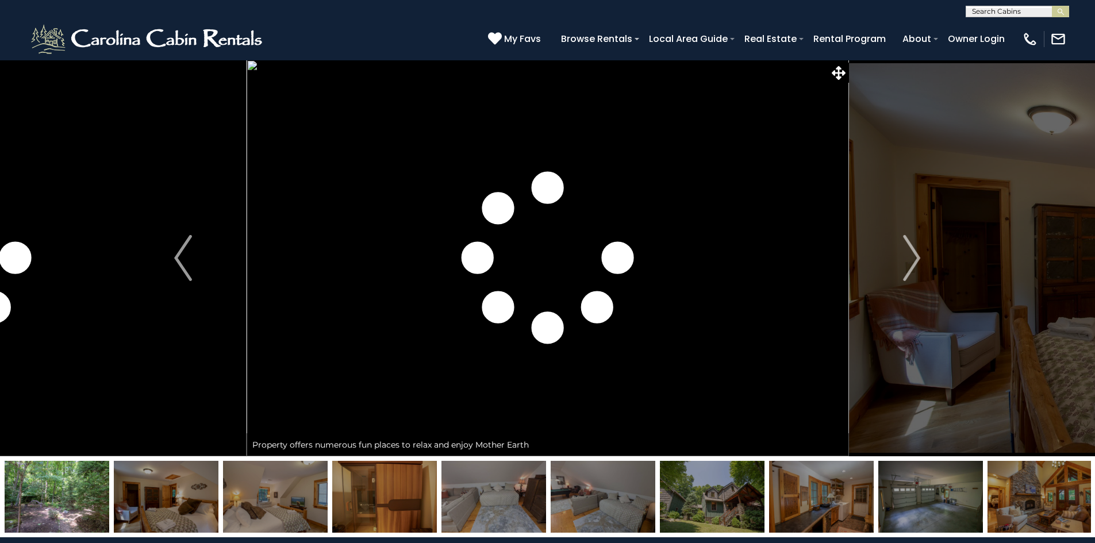
click at [909, 258] on img "Next" at bounding box center [911, 258] width 17 height 46
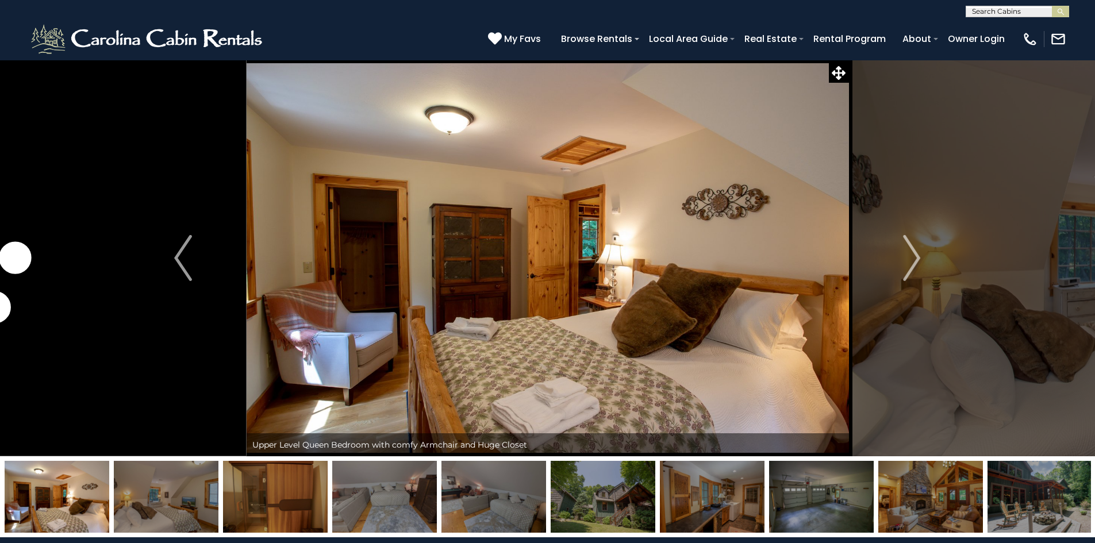
click at [909, 258] on img "Next" at bounding box center [911, 258] width 17 height 46
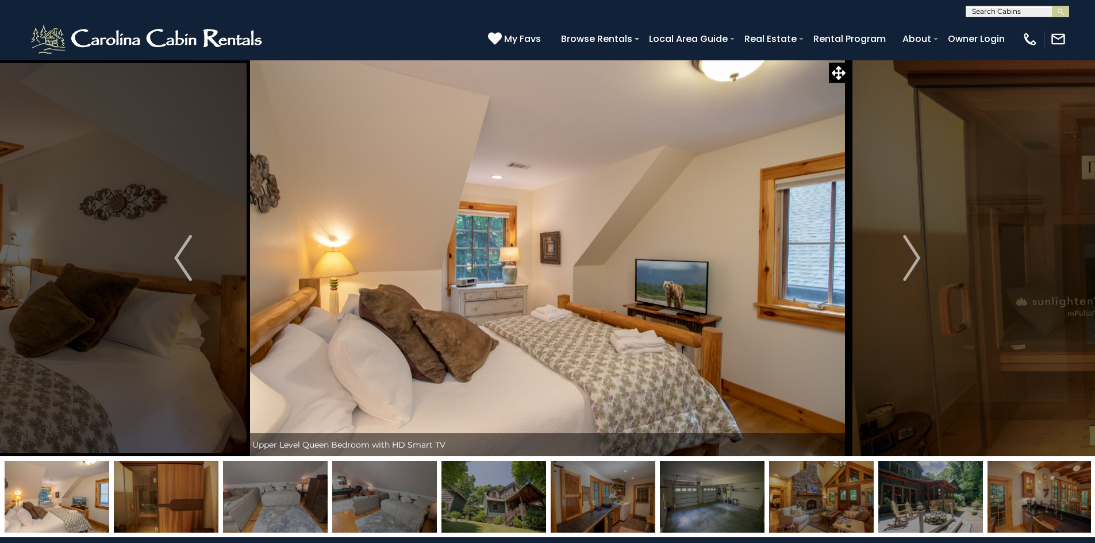
click at [909, 258] on img "Next" at bounding box center [911, 258] width 17 height 46
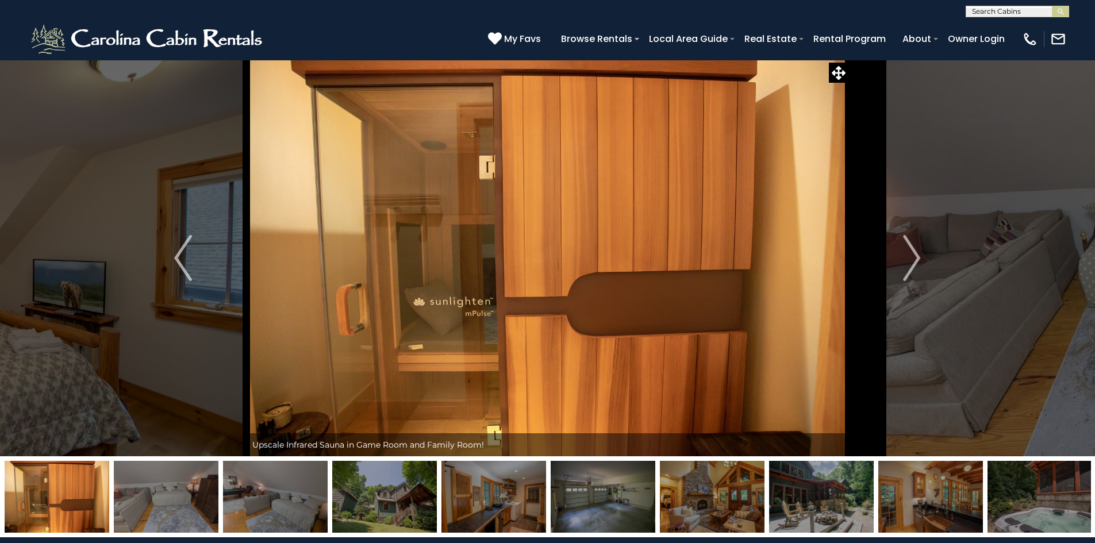
click at [909, 258] on img "Next" at bounding box center [911, 258] width 17 height 46
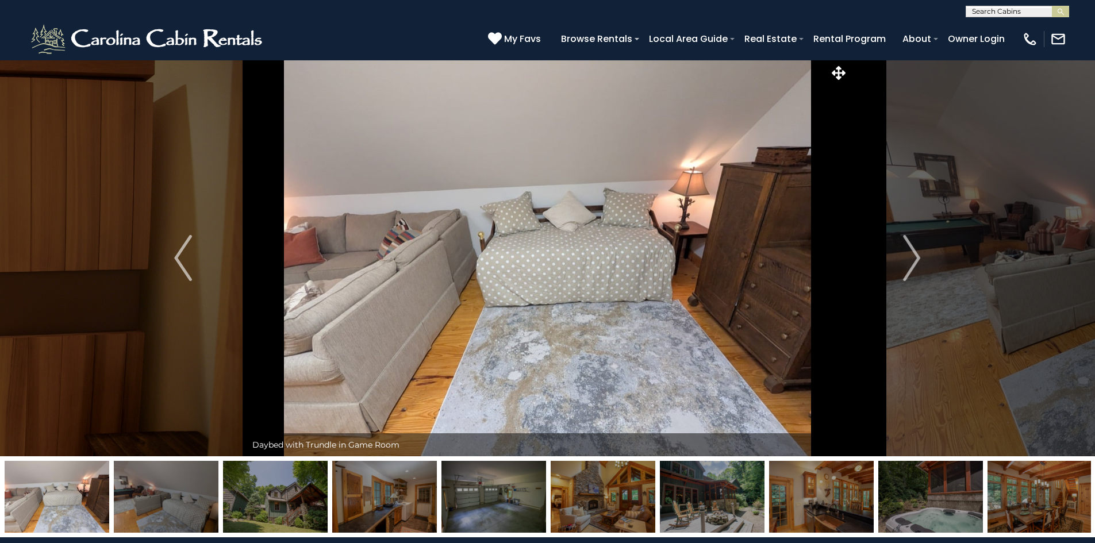
click at [909, 258] on img "Next" at bounding box center [911, 258] width 17 height 46
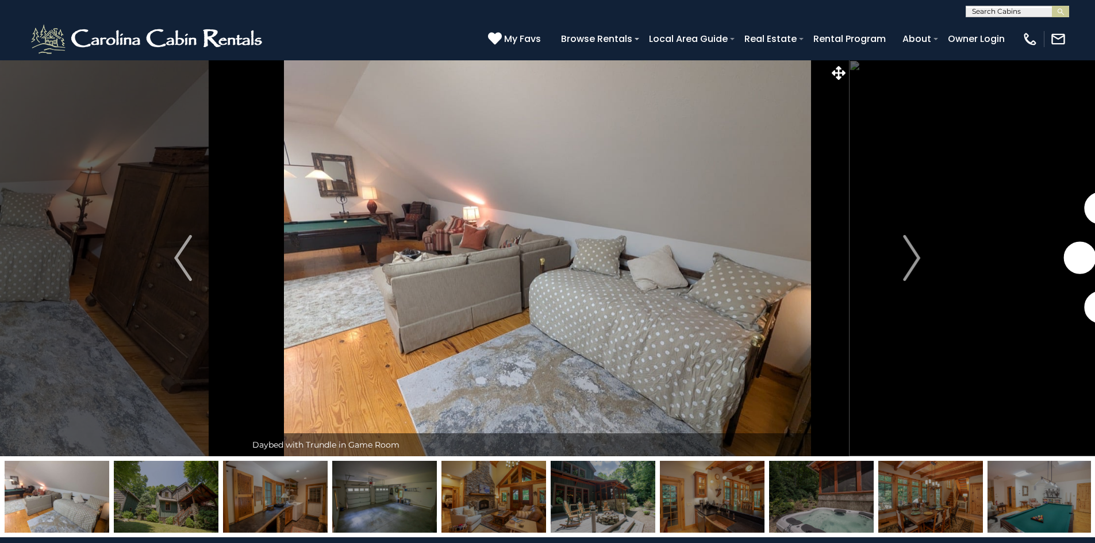
click at [909, 258] on img "Next" at bounding box center [911, 258] width 17 height 46
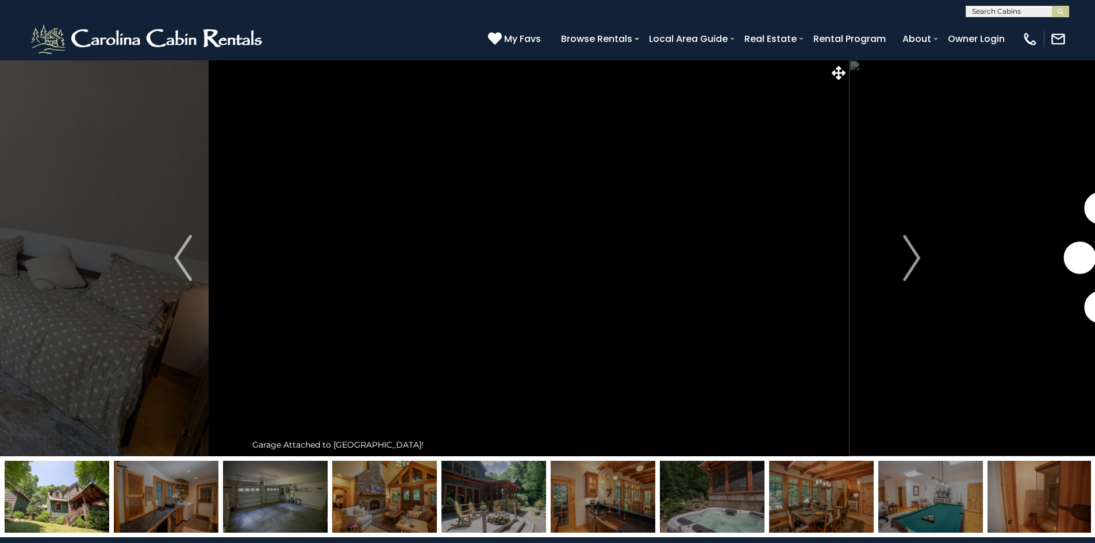
click at [909, 258] on img "Next" at bounding box center [911, 258] width 17 height 46
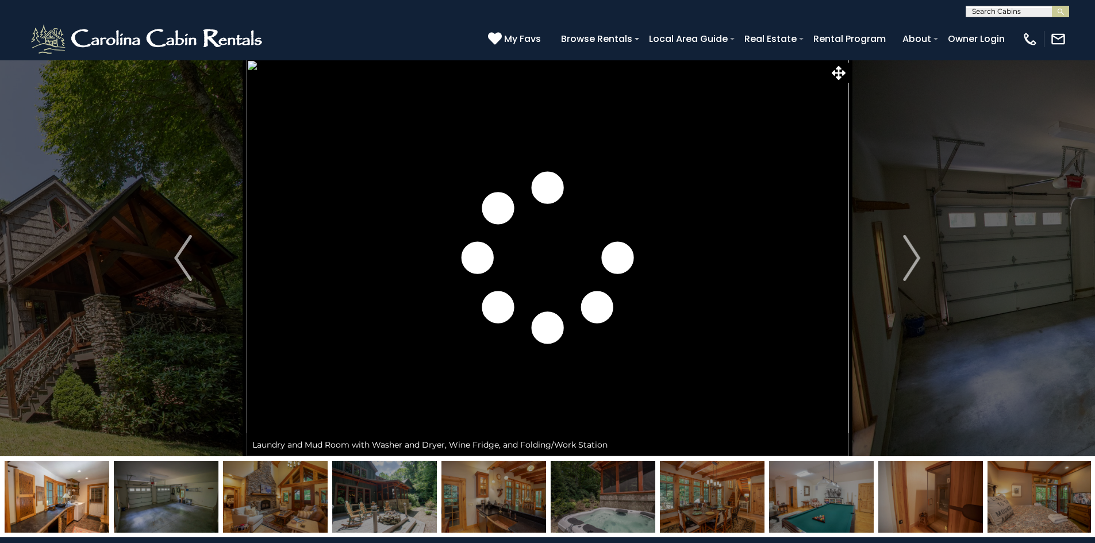
click at [909, 258] on img "Next" at bounding box center [911, 258] width 17 height 46
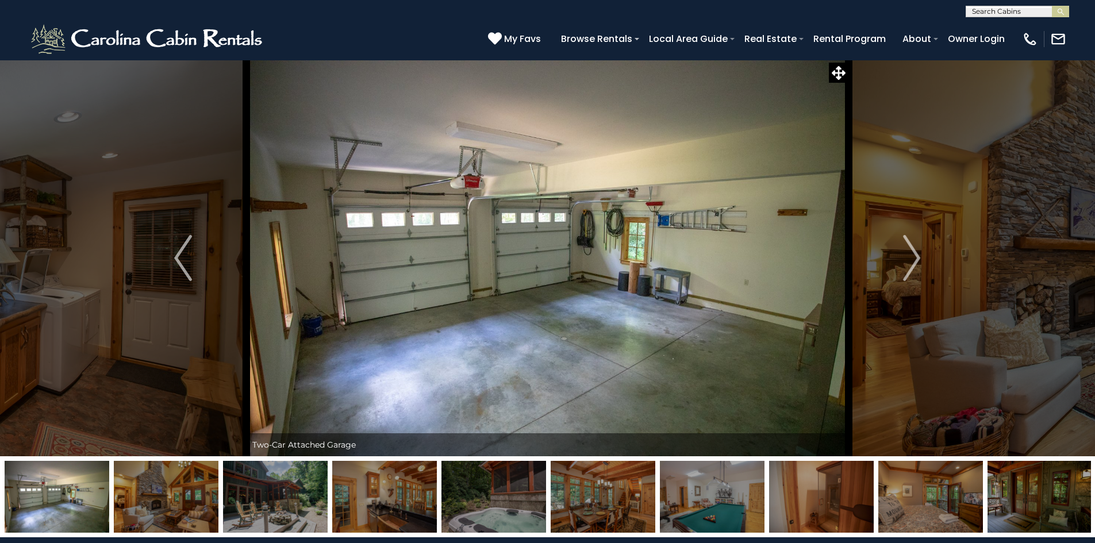
click at [909, 258] on img "Next" at bounding box center [911, 258] width 17 height 46
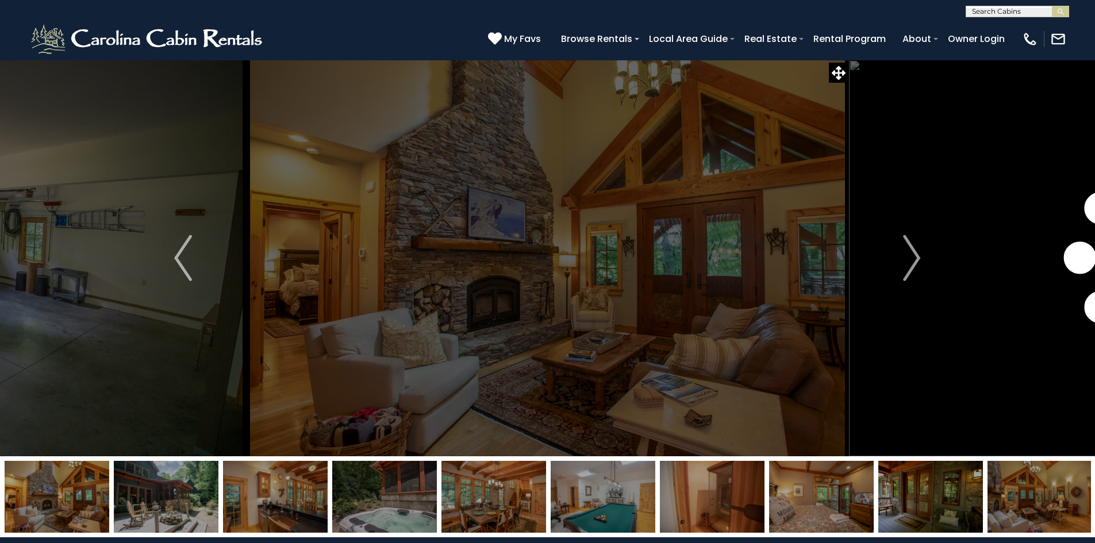
click at [909, 258] on img "Next" at bounding box center [911, 258] width 17 height 46
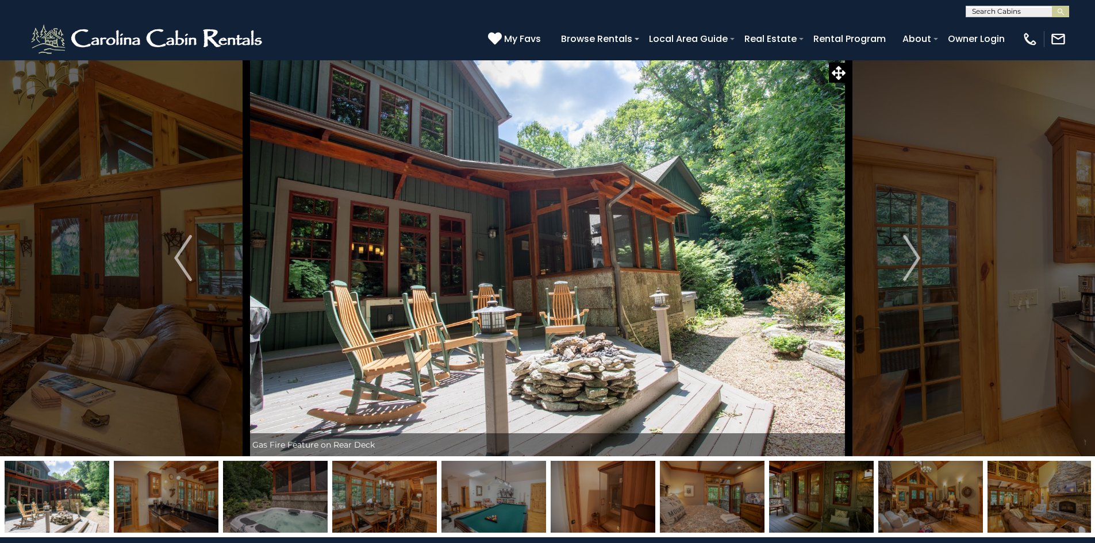
click at [909, 258] on img "Next" at bounding box center [911, 258] width 17 height 46
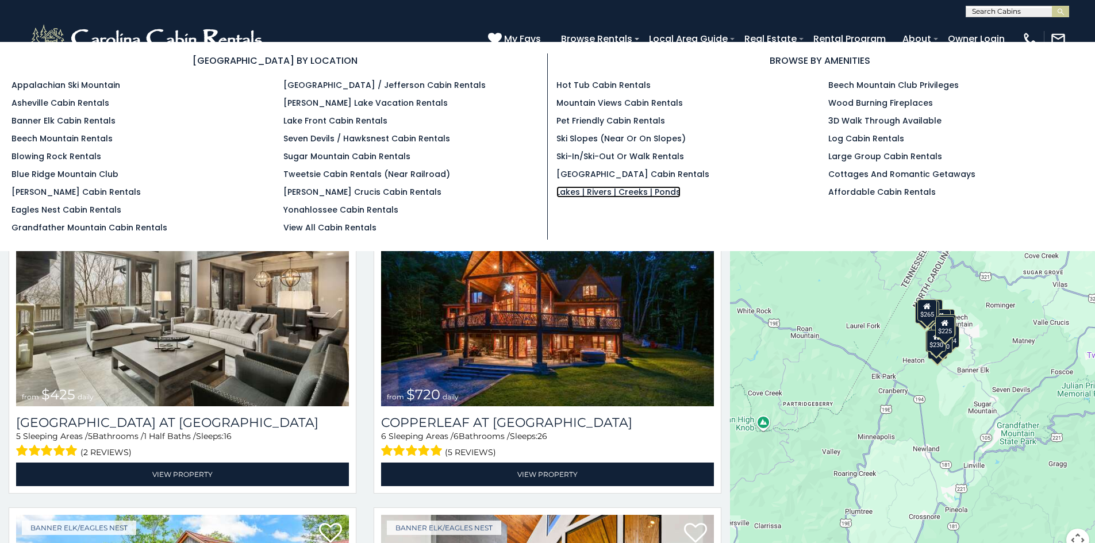
click at [608, 191] on link "Lakes | Rivers | Creeks | Ponds" at bounding box center [618, 191] width 124 height 11
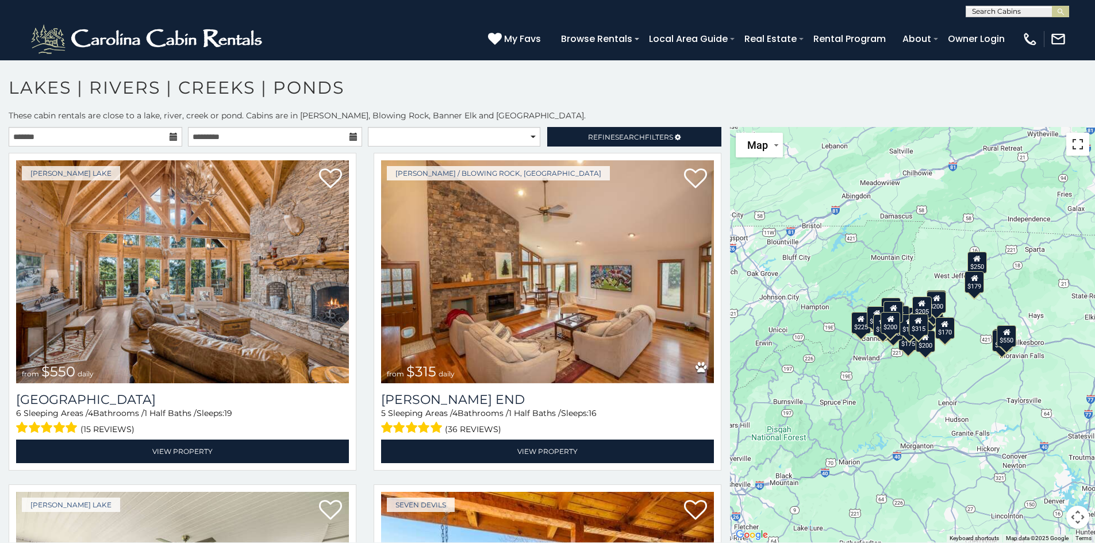
click at [1075, 148] on button "Toggle fullscreen view" at bounding box center [1077, 144] width 23 height 23
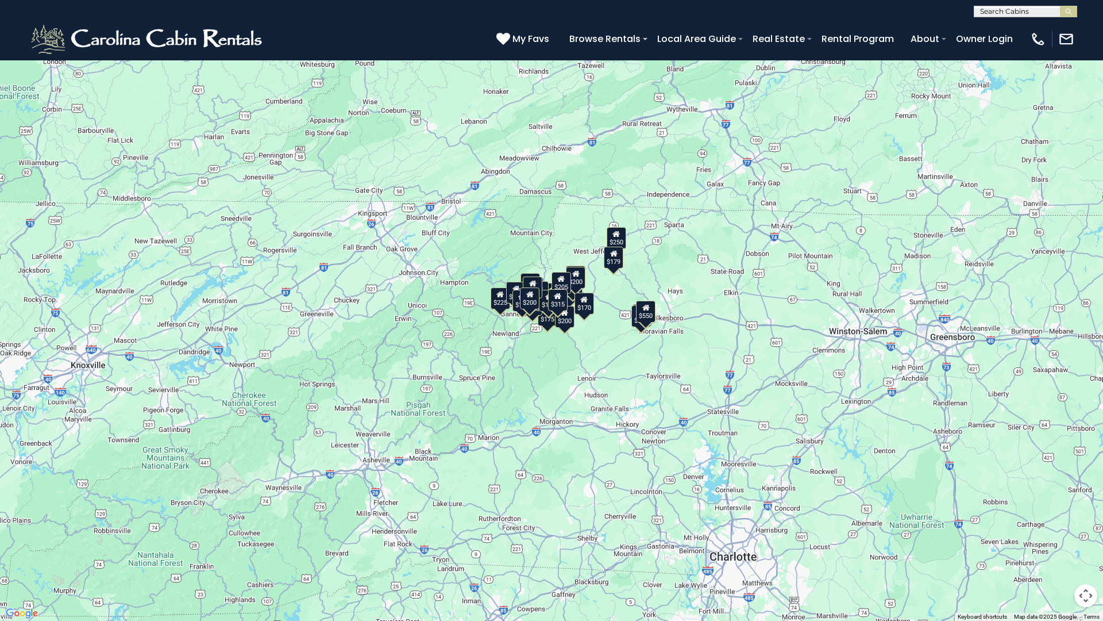
click at [1092, 16] on button "Toggle fullscreen view" at bounding box center [1086, 17] width 23 height 23
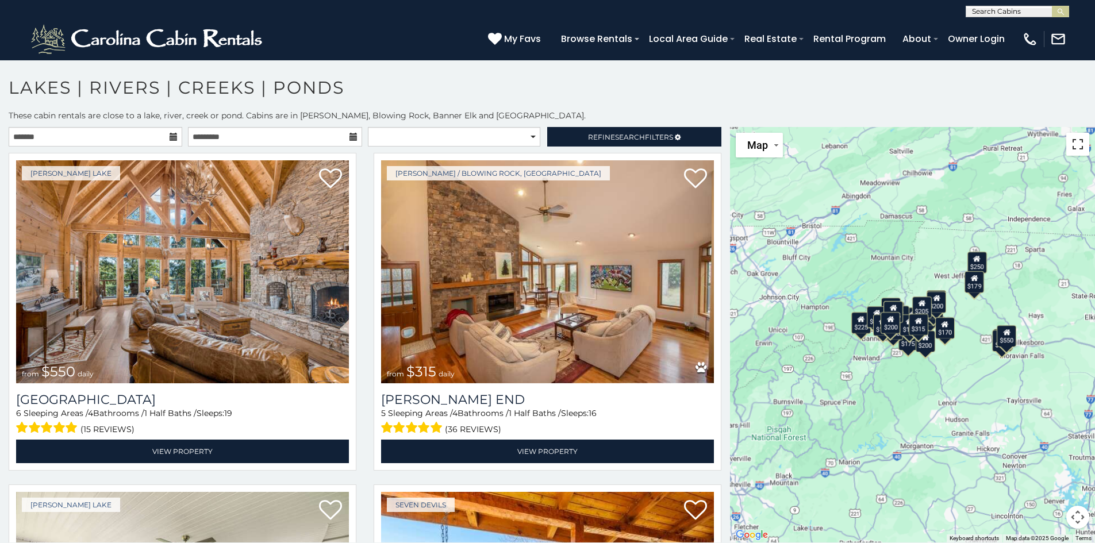
drag, startPoint x: 1087, startPoint y: 143, endPoint x: 1088, endPoint y: 191, distance: 48.3
click at [1087, 142] on button "Toggle fullscreen view" at bounding box center [1077, 144] width 23 height 23
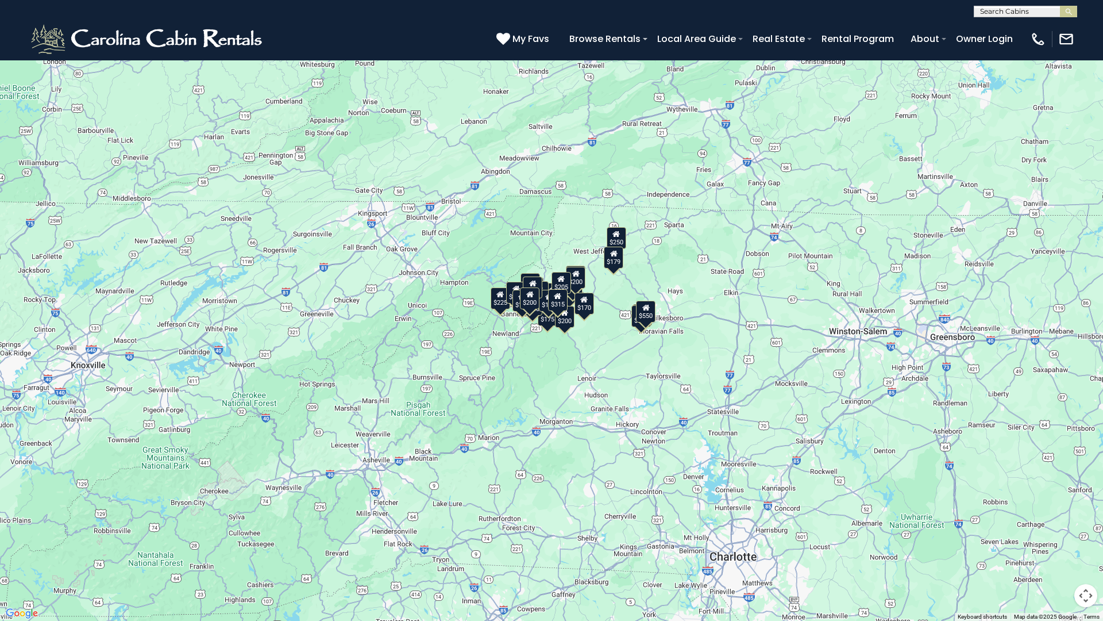
click at [556, 303] on div "$315" at bounding box center [558, 300] width 20 height 22
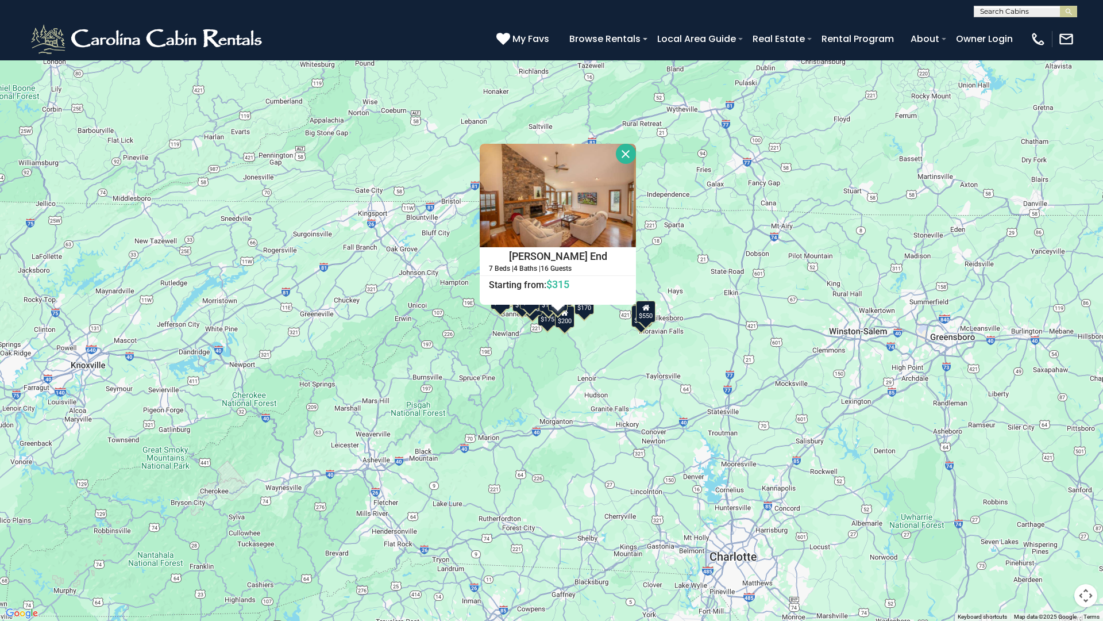
click at [628, 153] on button "Close" at bounding box center [626, 154] width 20 height 20
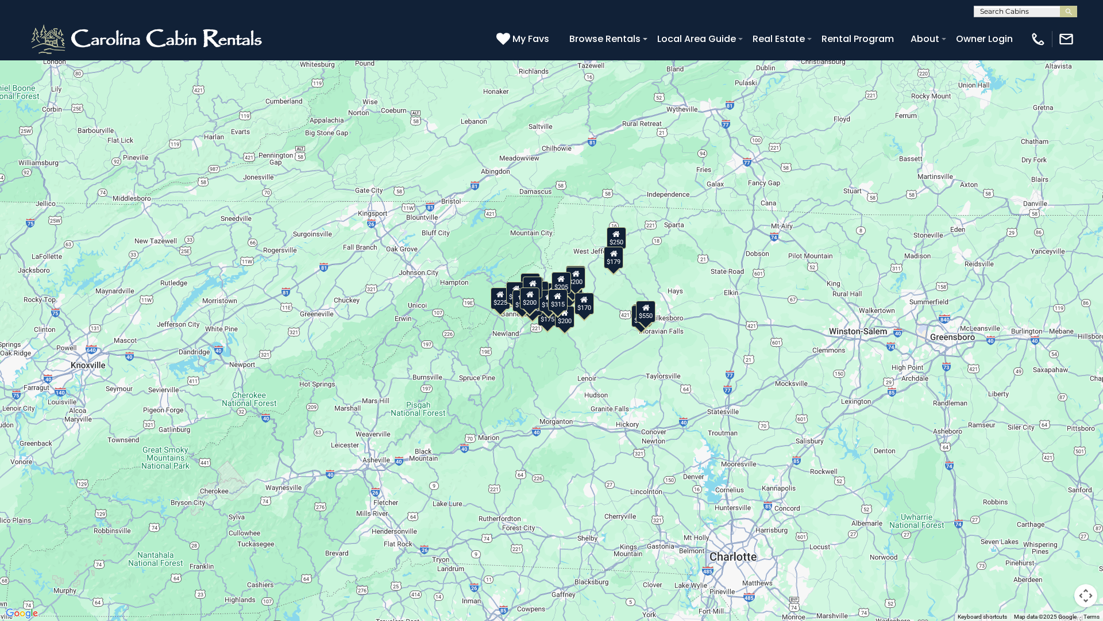
click at [651, 313] on div "$550" at bounding box center [646, 312] width 20 height 22
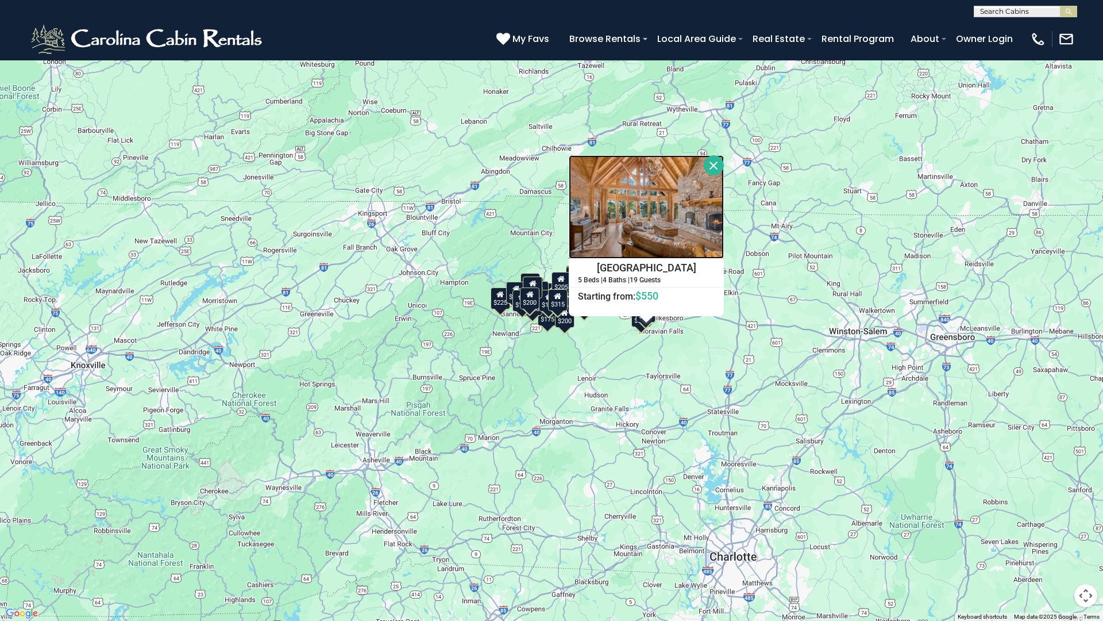
click at [699, 209] on img at bounding box center [646, 206] width 155 height 103
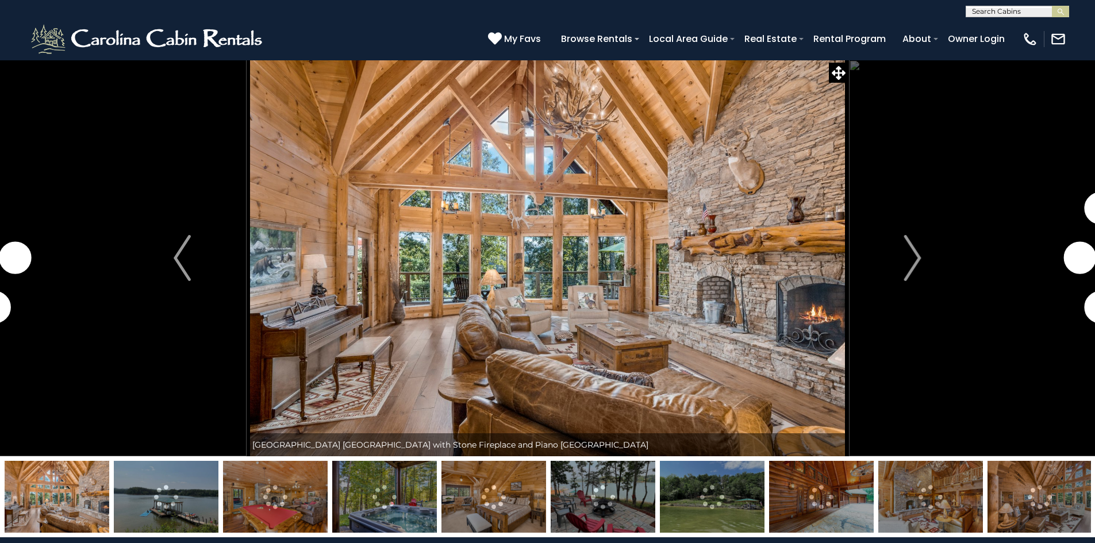
scroll to position [57, 0]
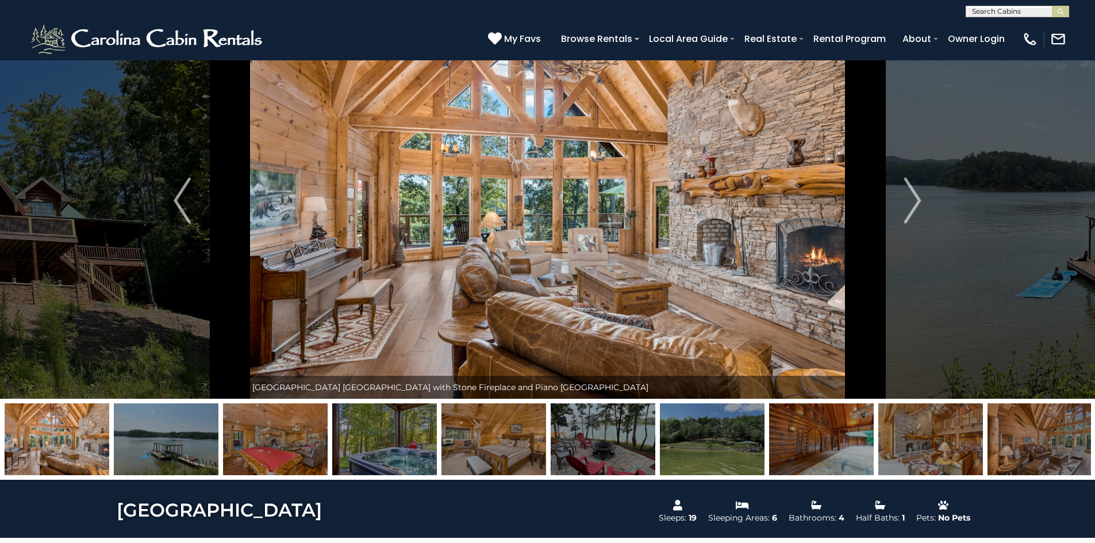
click at [178, 443] on img at bounding box center [166, 439] width 105 height 72
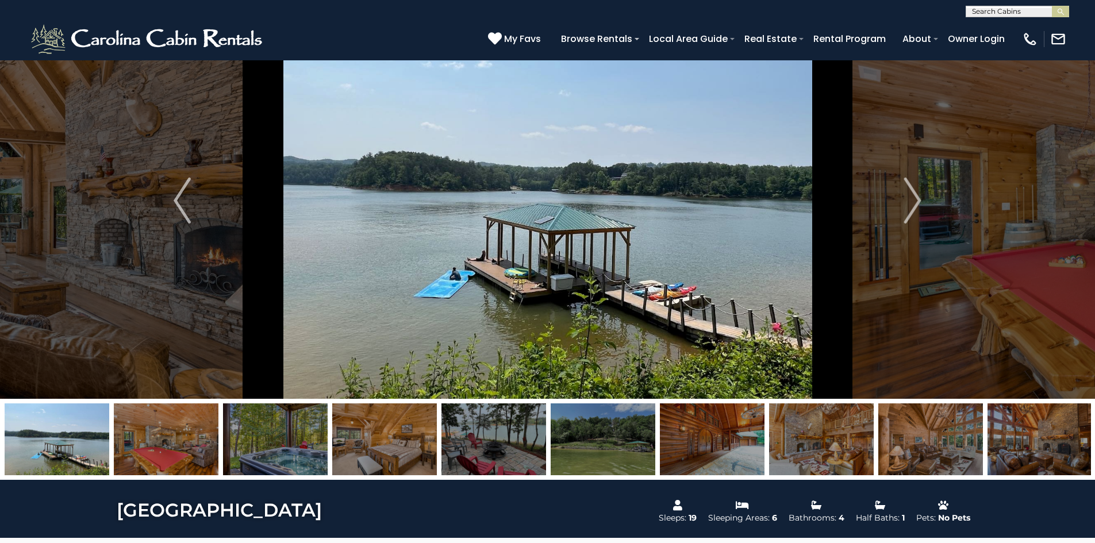
click at [254, 447] on img at bounding box center [275, 439] width 105 height 72
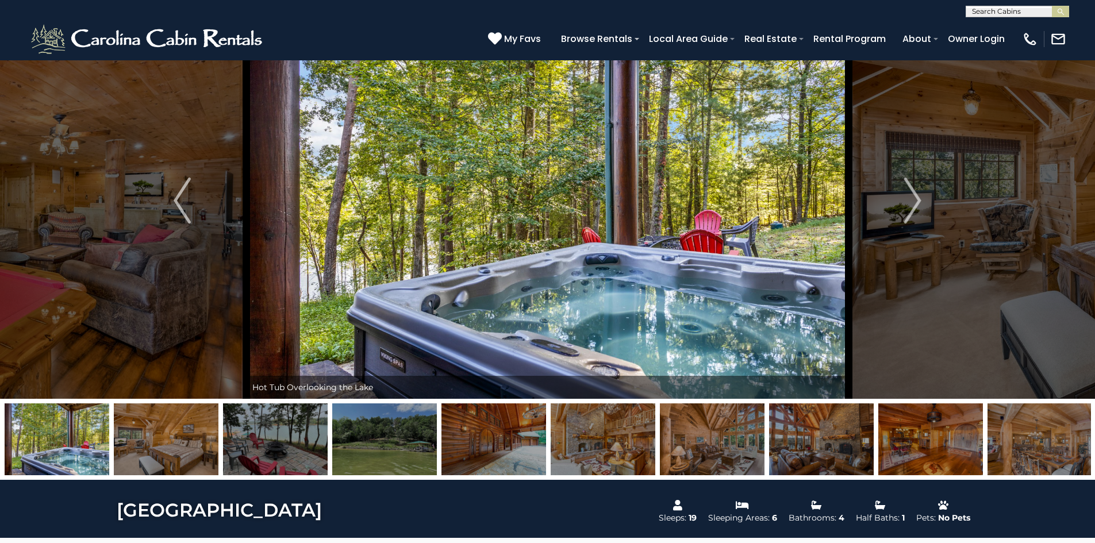
click at [256, 445] on img at bounding box center [275, 439] width 105 height 72
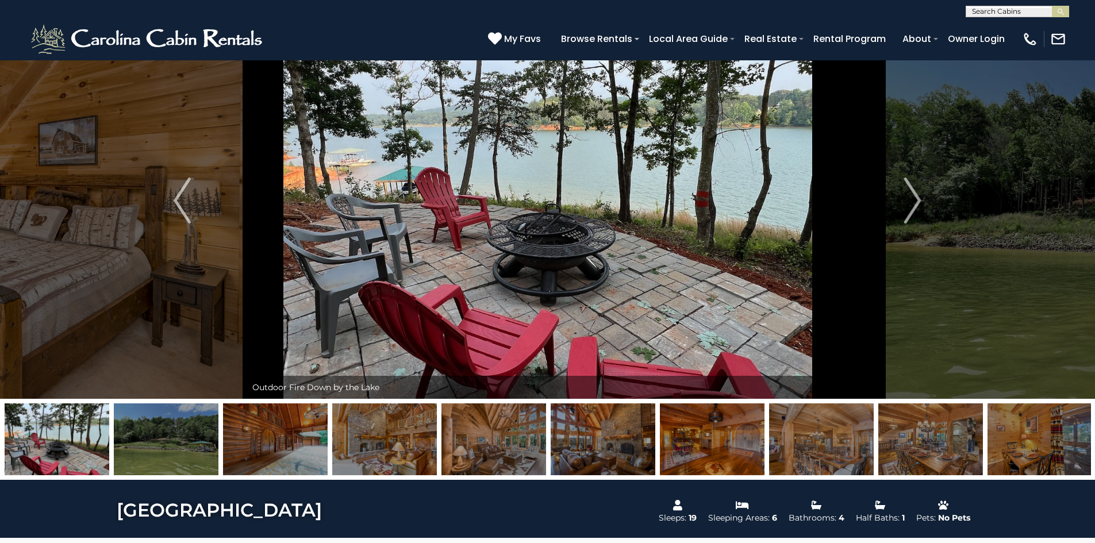
click at [161, 440] on img at bounding box center [166, 439] width 105 height 72
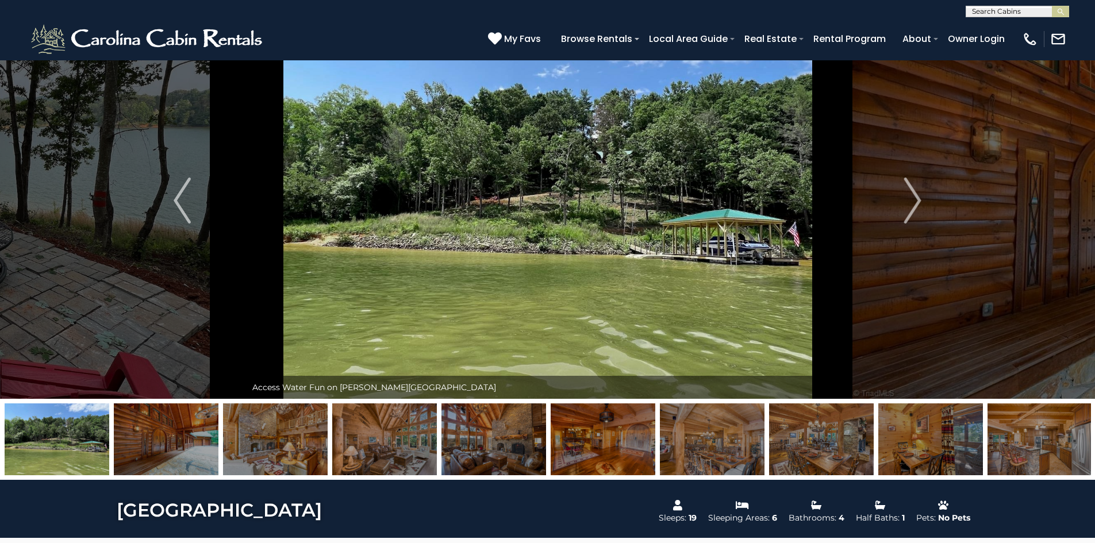
click at [161, 440] on img at bounding box center [166, 439] width 105 height 72
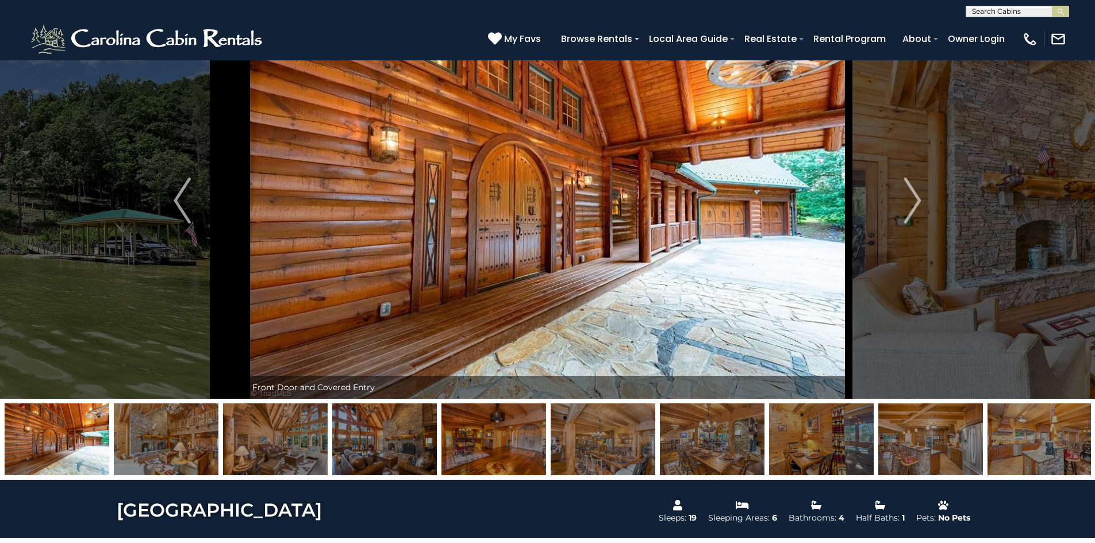
click at [161, 440] on img at bounding box center [166, 439] width 105 height 72
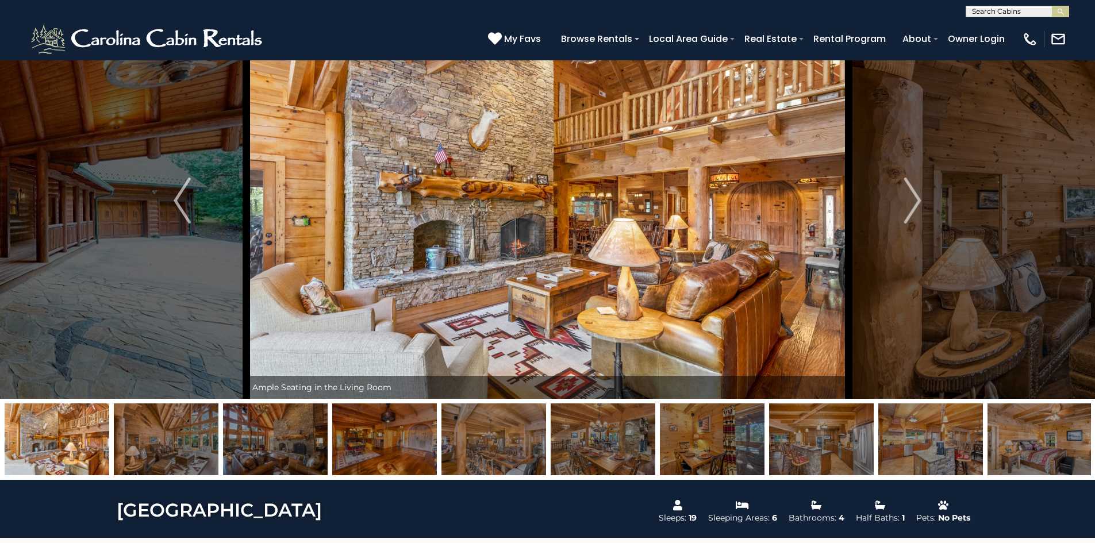
click at [161, 440] on img at bounding box center [166, 439] width 105 height 72
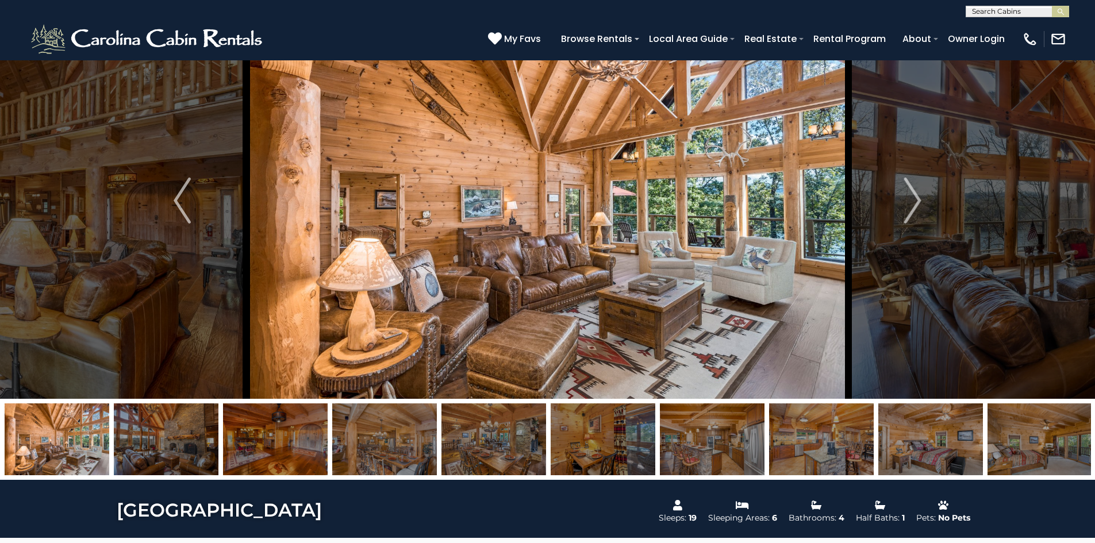
click at [161, 440] on img at bounding box center [166, 439] width 105 height 72
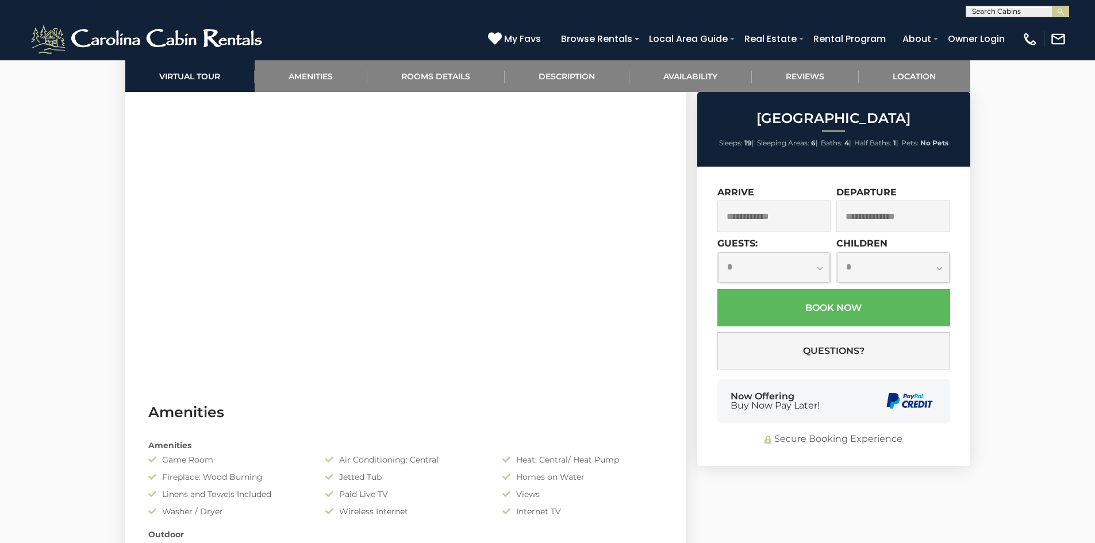
scroll to position [632, 0]
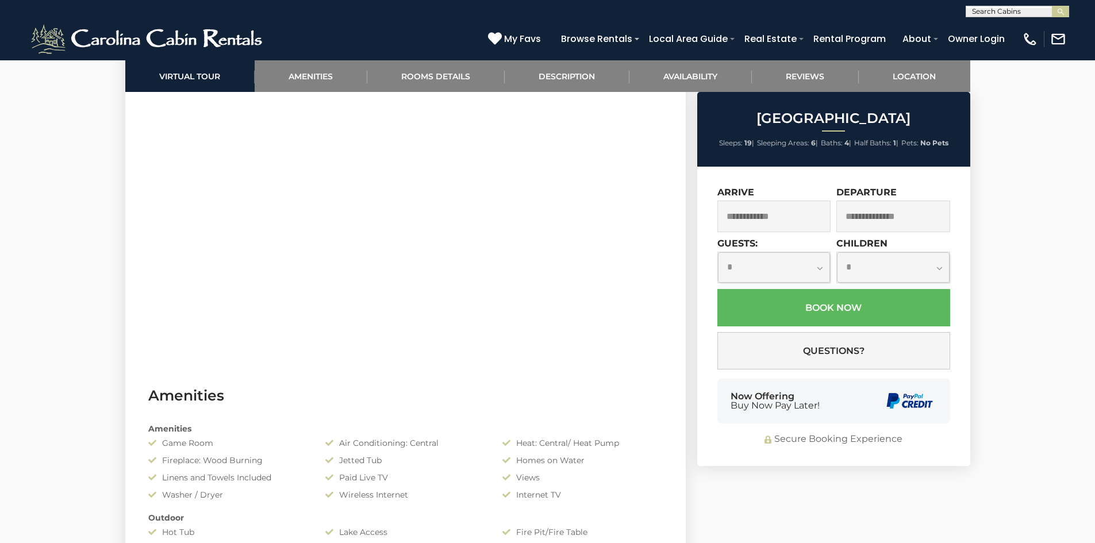
click at [790, 218] on input "text" at bounding box center [774, 217] width 114 height 32
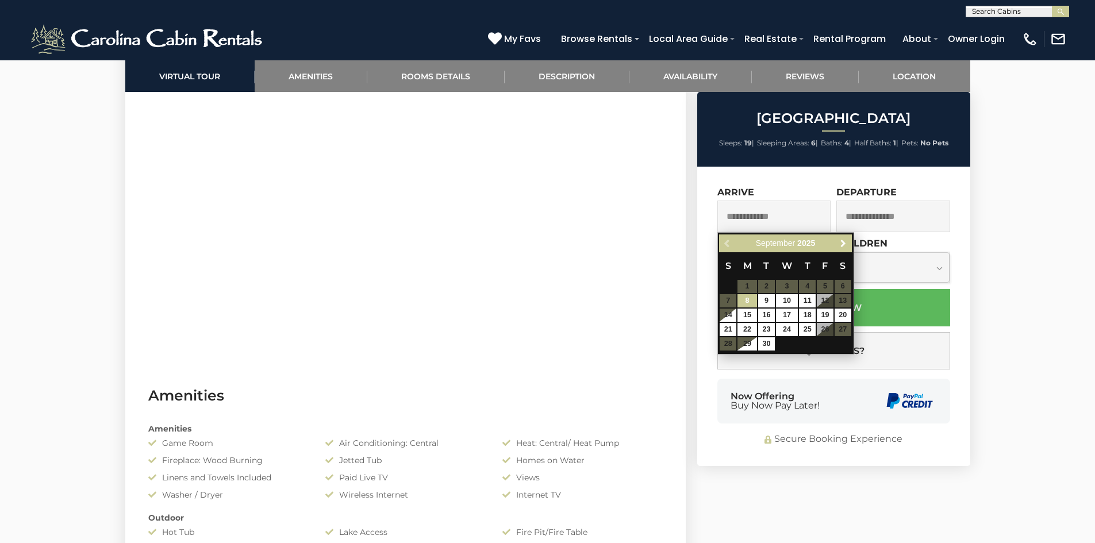
click at [843, 242] on span "Next" at bounding box center [842, 243] width 9 height 9
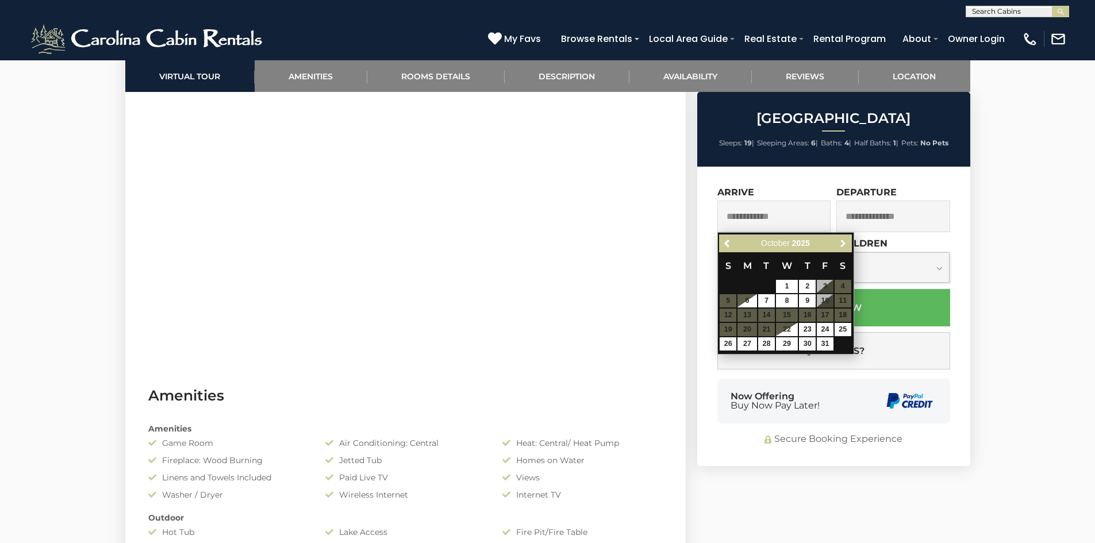
click at [844, 241] on span "Next" at bounding box center [842, 243] width 9 height 9
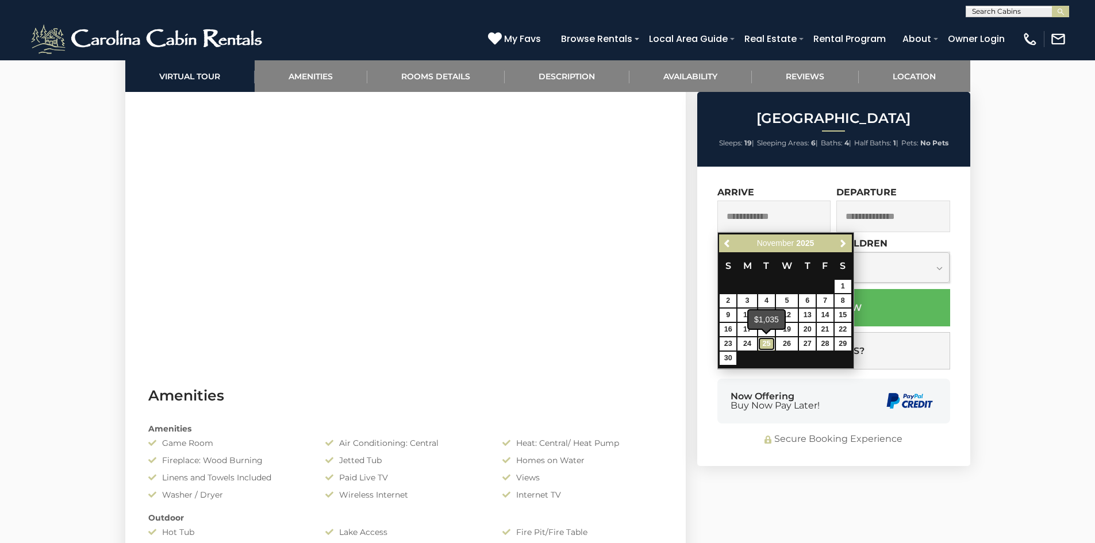
click at [763, 344] on link "25" at bounding box center [766, 343] width 17 height 13
type input "**********"
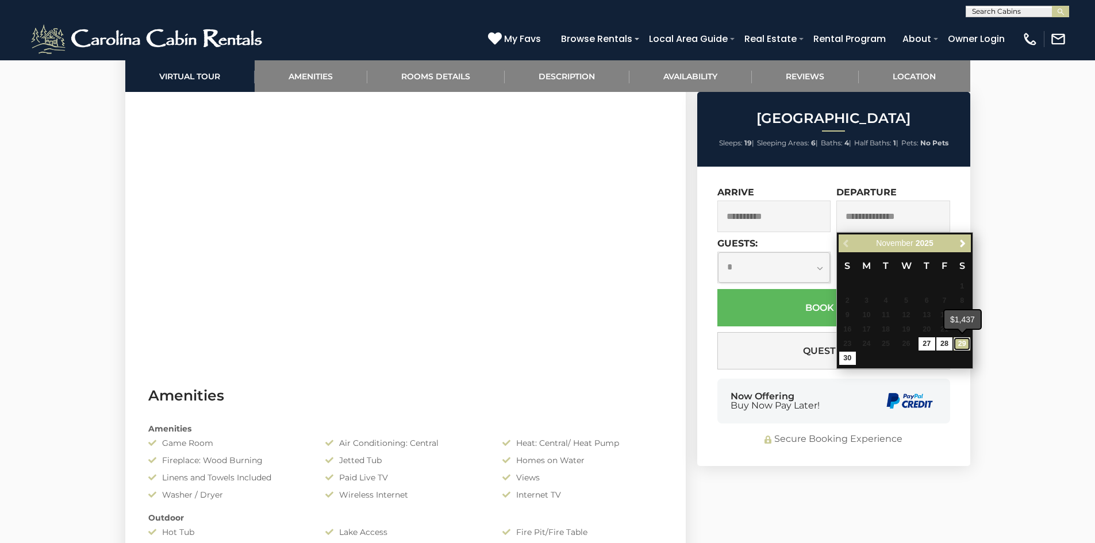
click at [964, 346] on link "29" at bounding box center [961, 343] width 17 height 13
type input "**********"
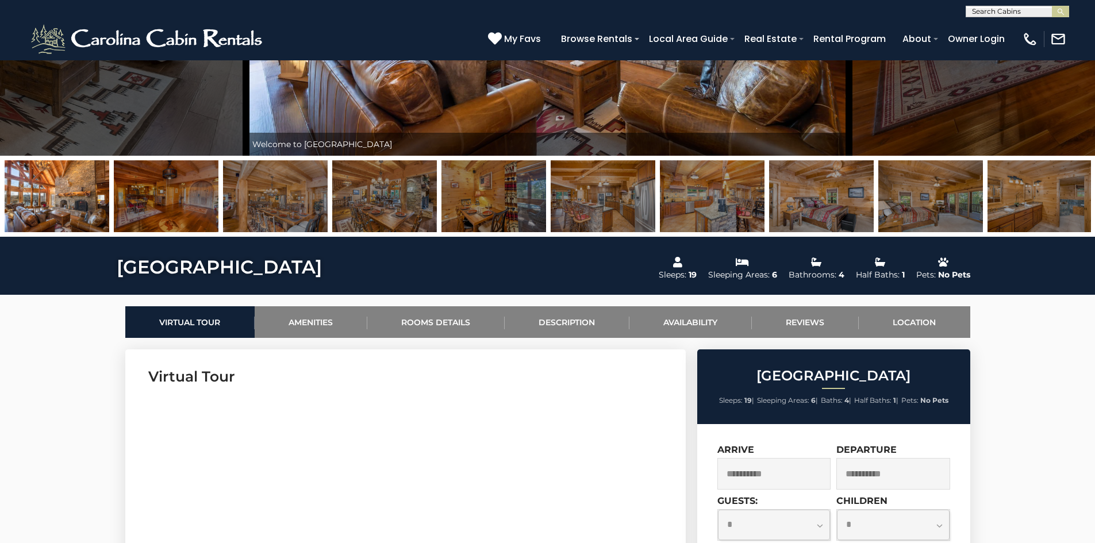
scroll to position [287, 0]
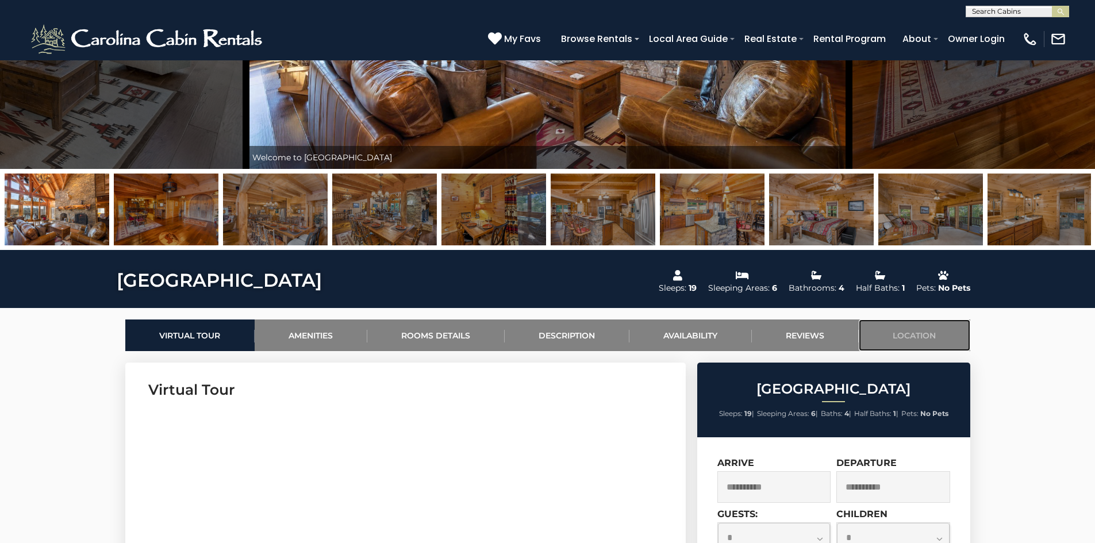
click at [901, 327] on link "Location" at bounding box center [914, 336] width 111 height 32
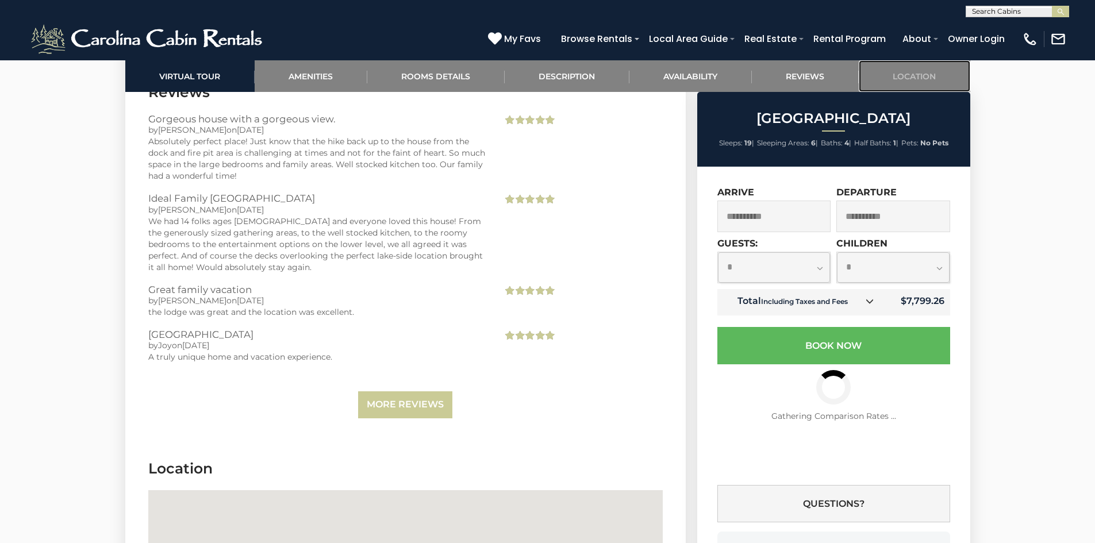
scroll to position [3826, 0]
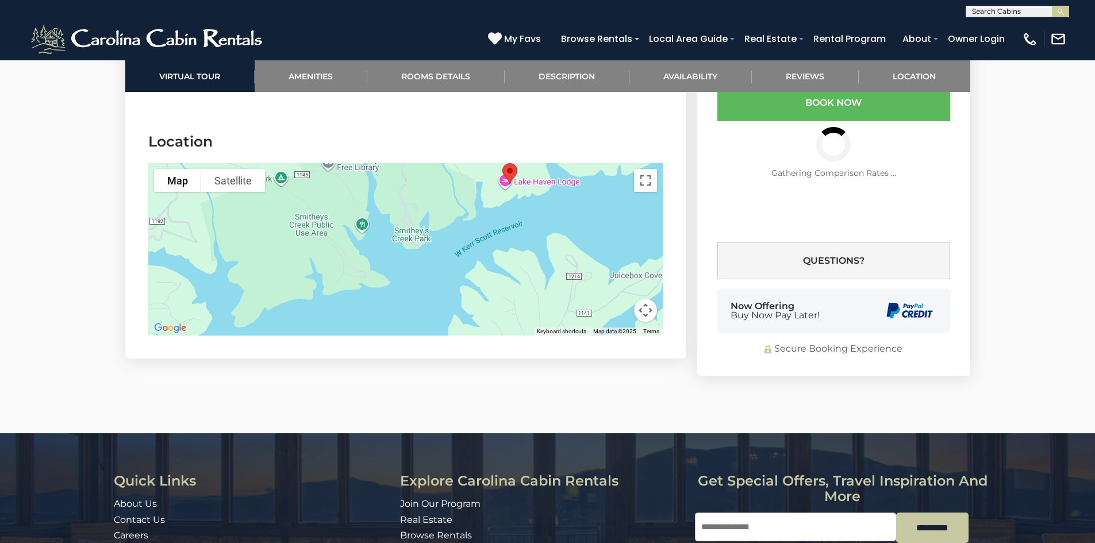
drag, startPoint x: 318, startPoint y: 235, endPoint x: 425, endPoint y: 171, distance: 124.8
click at [425, 171] on div at bounding box center [405, 249] width 514 height 172
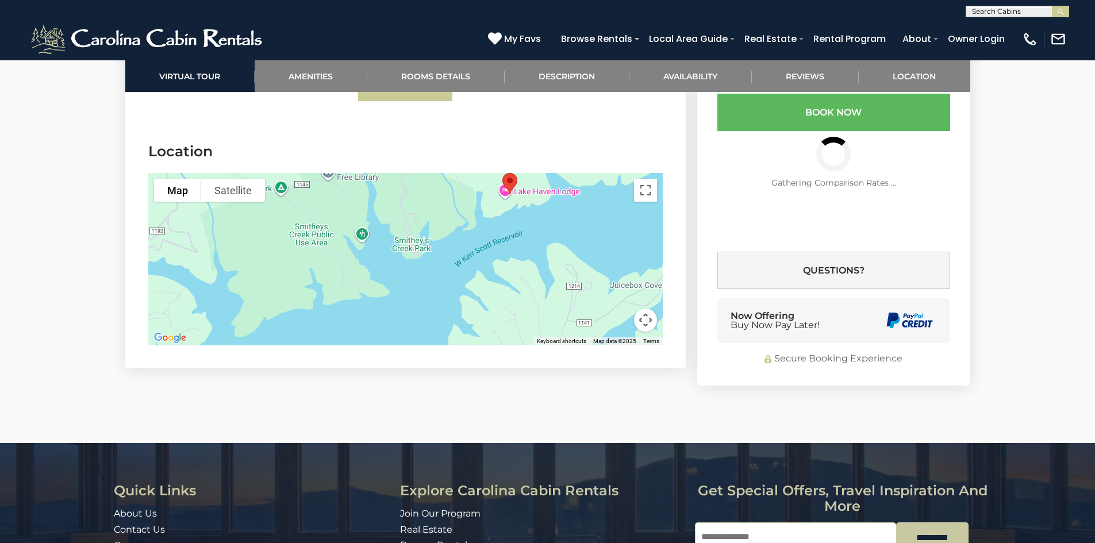
scroll to position [3815, 0]
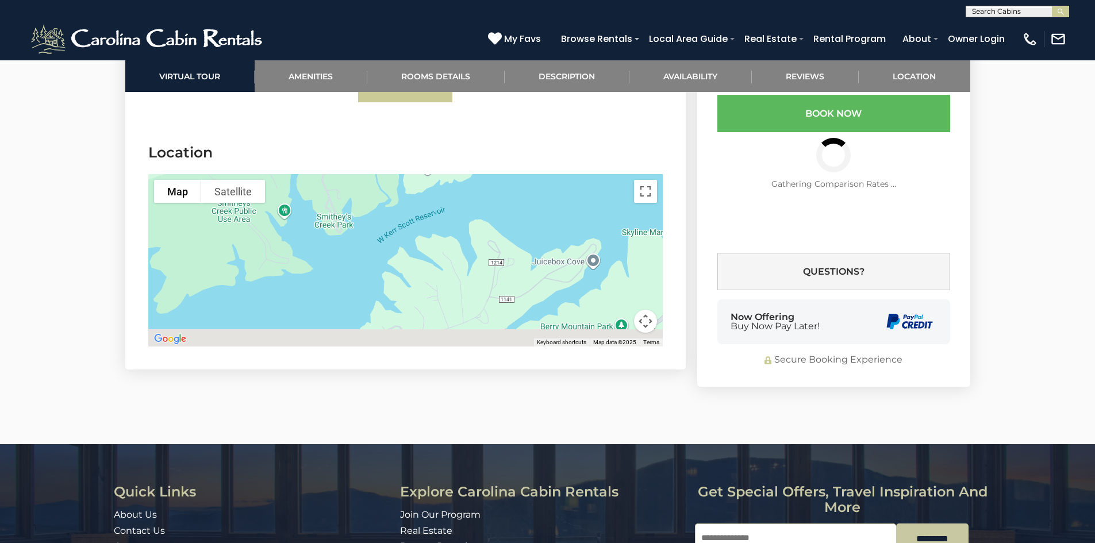
drag, startPoint x: 504, startPoint y: 233, endPoint x: 374, endPoint y: 183, distance: 139.2
click at [374, 183] on div at bounding box center [405, 260] width 514 height 172
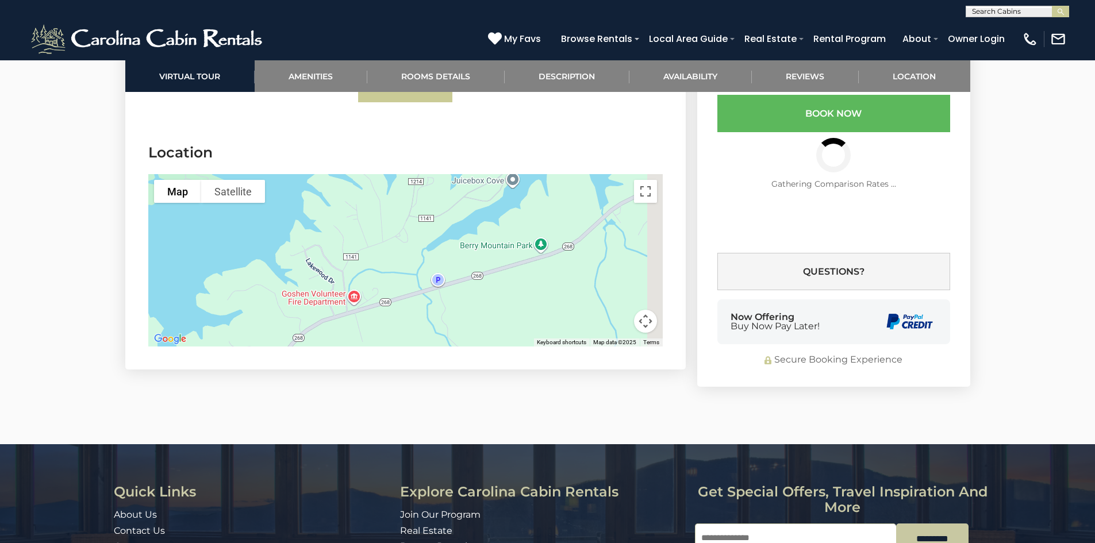
drag, startPoint x: 402, startPoint y: 275, endPoint x: 371, endPoint y: 196, distance: 84.6
click at [371, 196] on div at bounding box center [405, 260] width 514 height 172
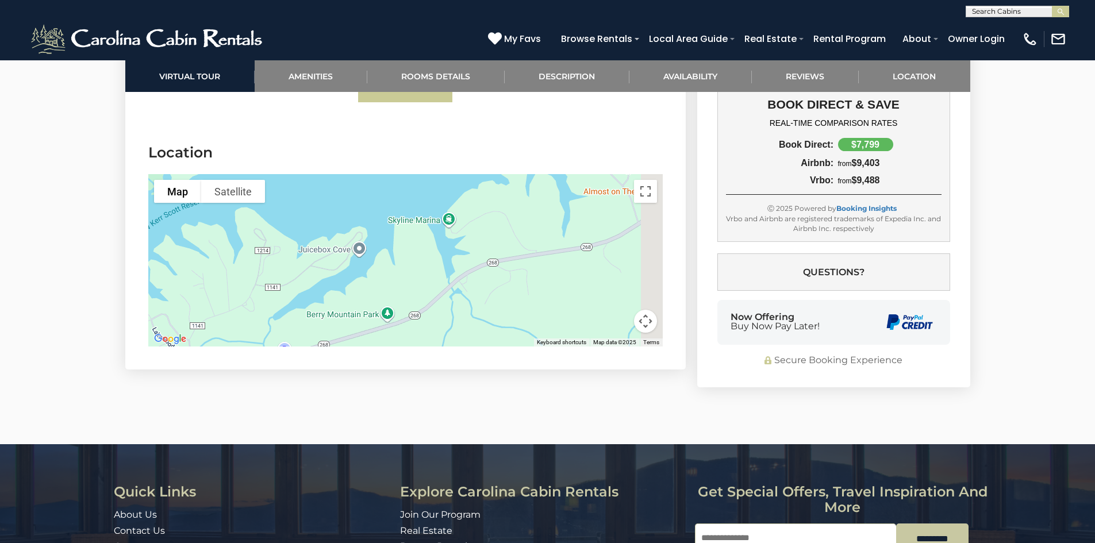
drag, startPoint x: 542, startPoint y: 221, endPoint x: 395, endPoint y: 319, distance: 176.6
click at [395, 319] on section "Location To navigate the map with touch gestures double-tap and hold your finge…" at bounding box center [405, 247] width 560 height 244
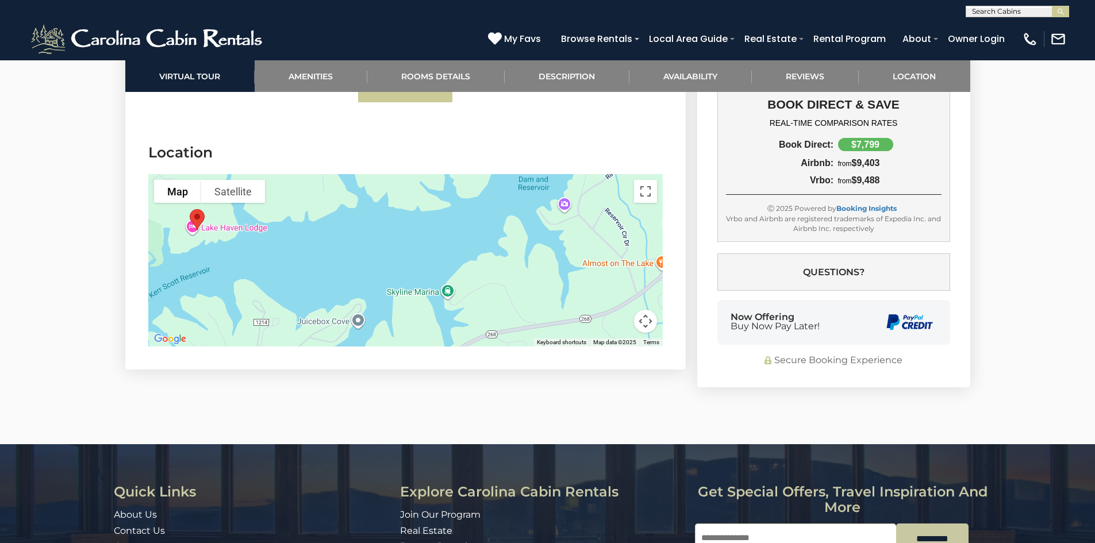
drag, startPoint x: 479, startPoint y: 227, endPoint x: 479, endPoint y: 307, distance: 79.9
click at [479, 307] on div at bounding box center [405, 260] width 514 height 172
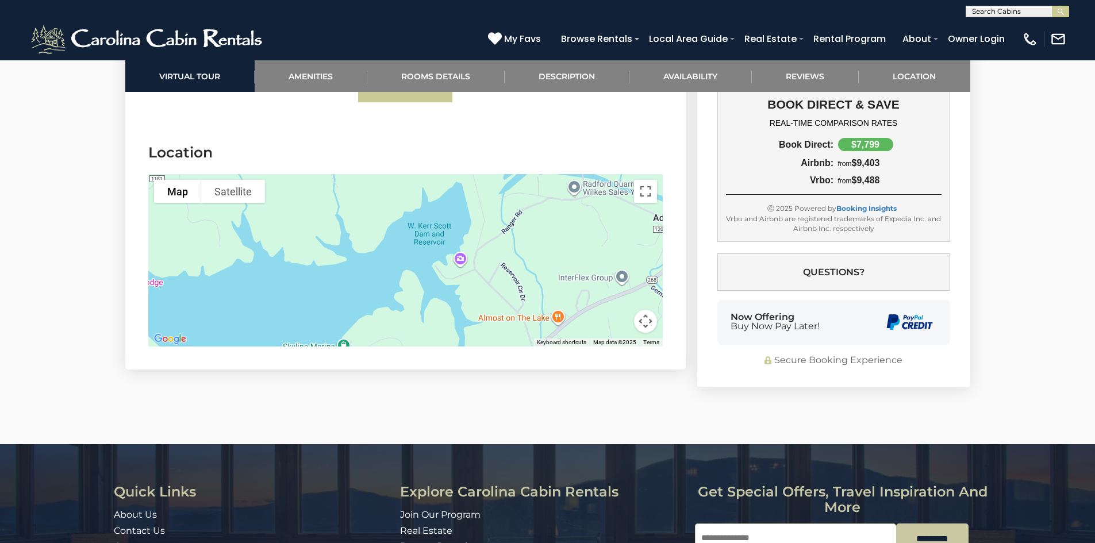
drag, startPoint x: 520, startPoint y: 264, endPoint x: 414, endPoint y: 318, distance: 119.3
click at [414, 318] on div at bounding box center [405, 260] width 514 height 172
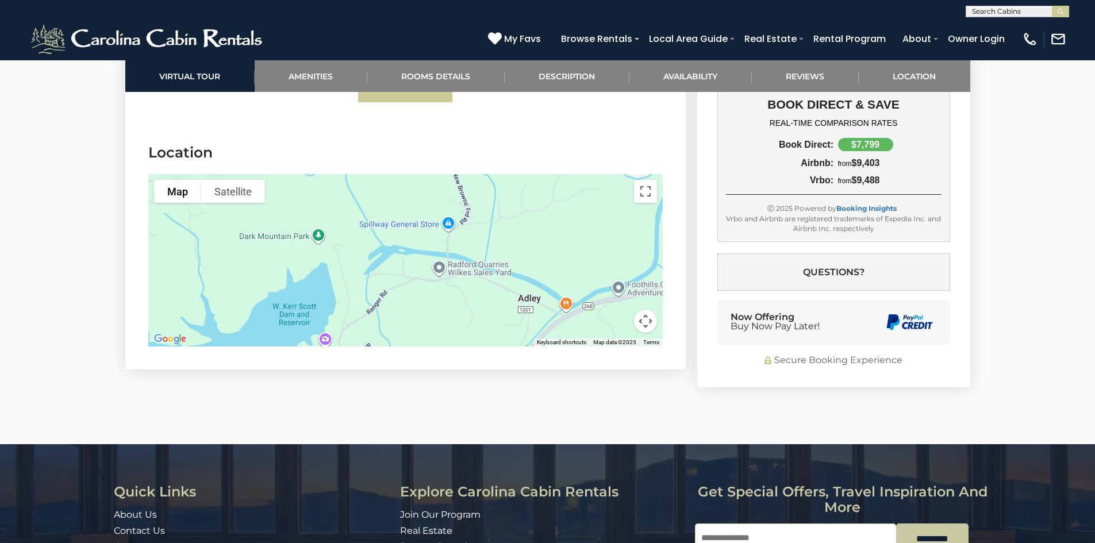
drag, startPoint x: 499, startPoint y: 227, endPoint x: 362, endPoint y: 310, distance: 160.7
click at [362, 310] on div at bounding box center [405, 260] width 514 height 172
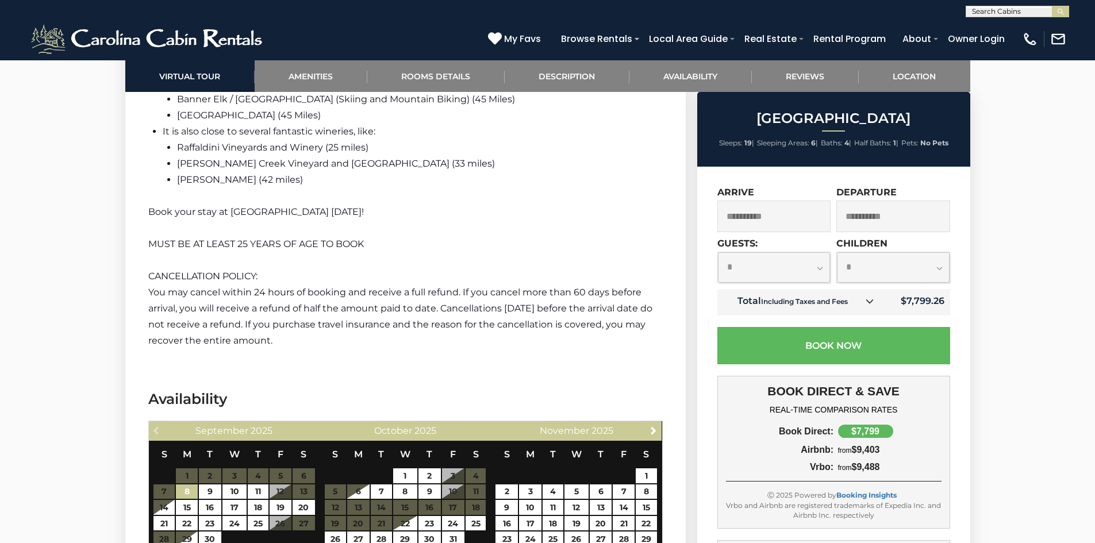
scroll to position [2953, 0]
